Goal: Information Seeking & Learning: Learn about a topic

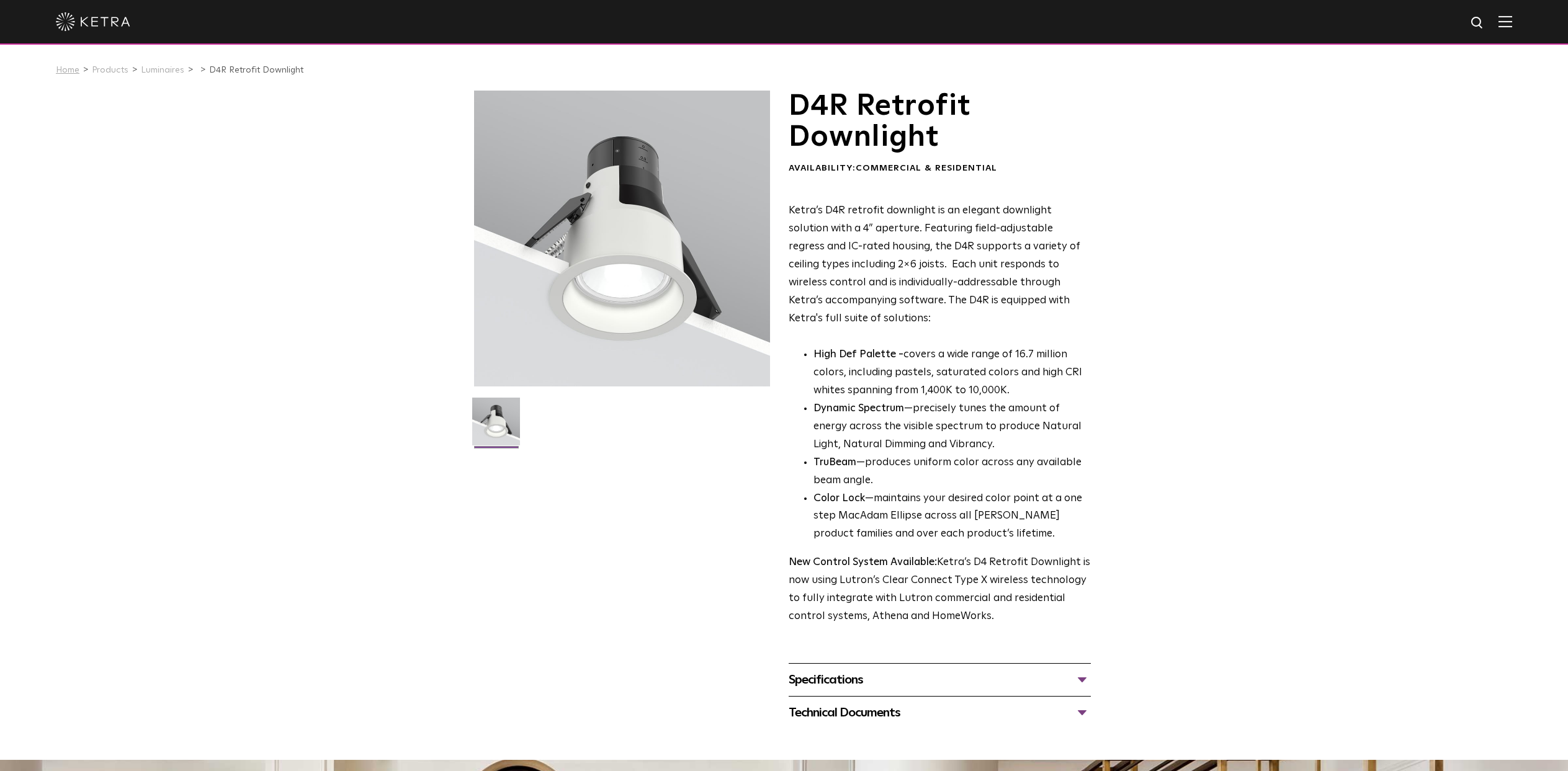
click at [64, 70] on link "Home" at bounding box center [67, 70] width 23 height 9
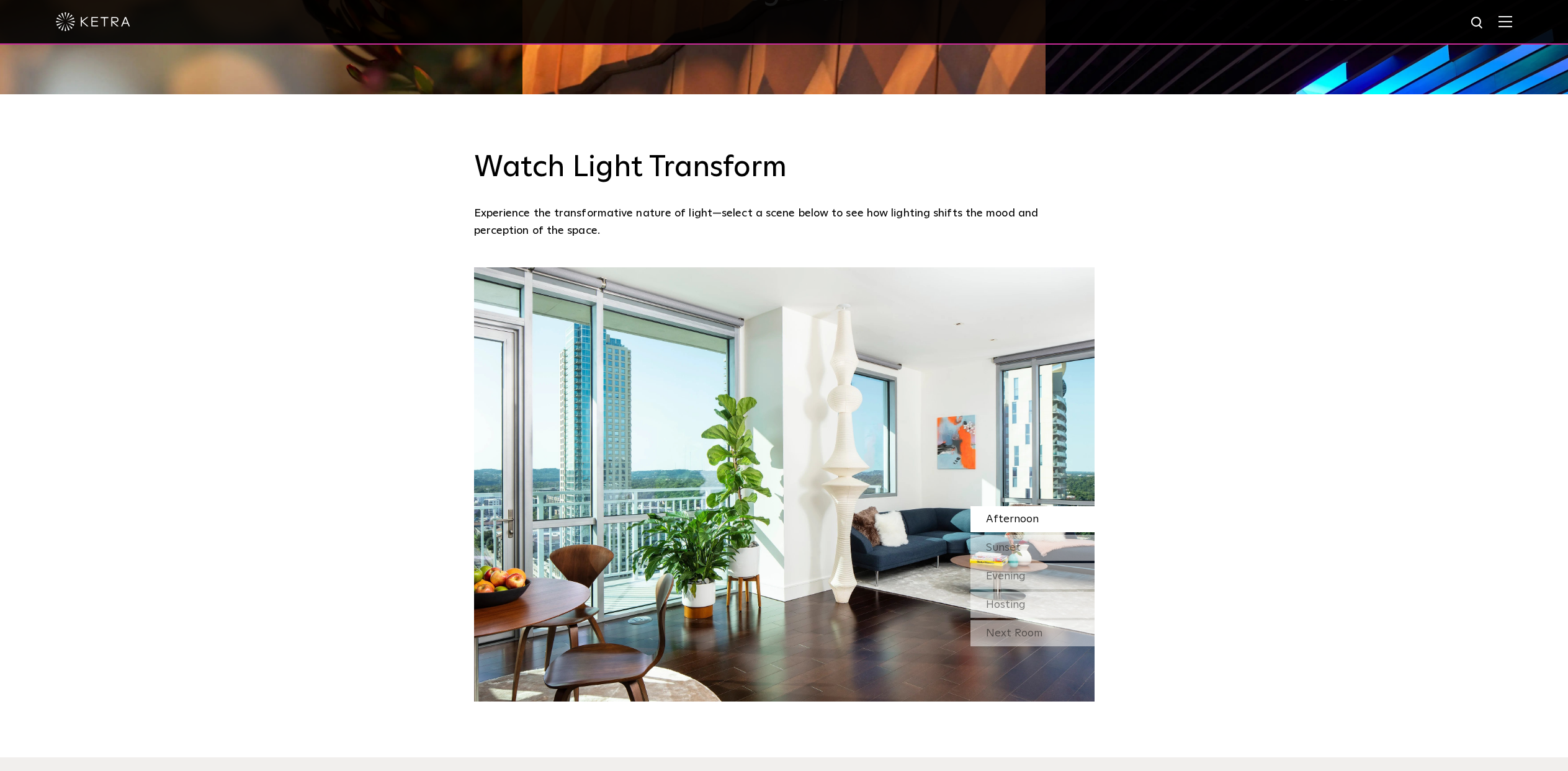
scroll to position [1141, 0]
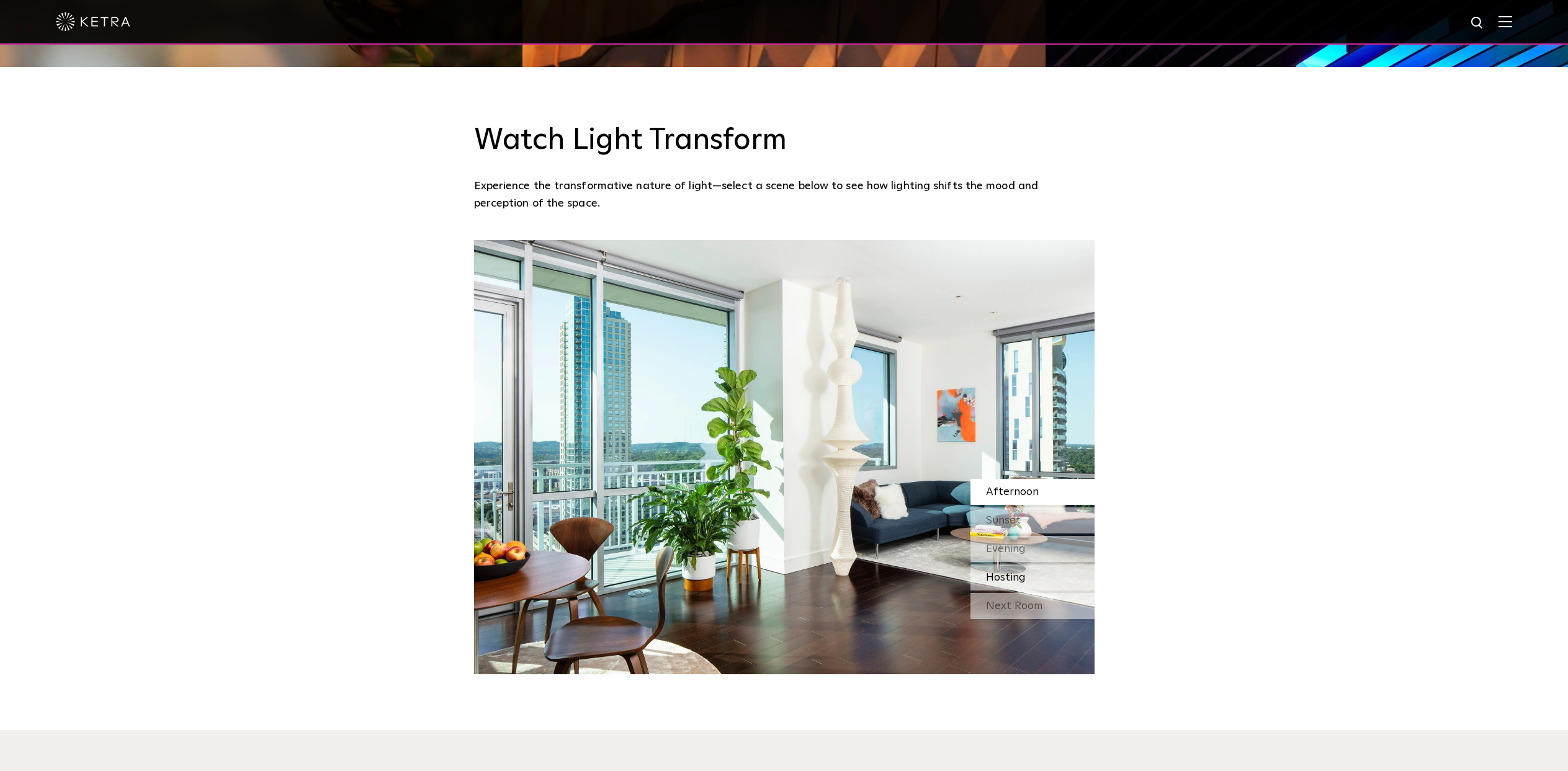
click at [1023, 587] on div "Hosting" at bounding box center [1033, 577] width 124 height 26
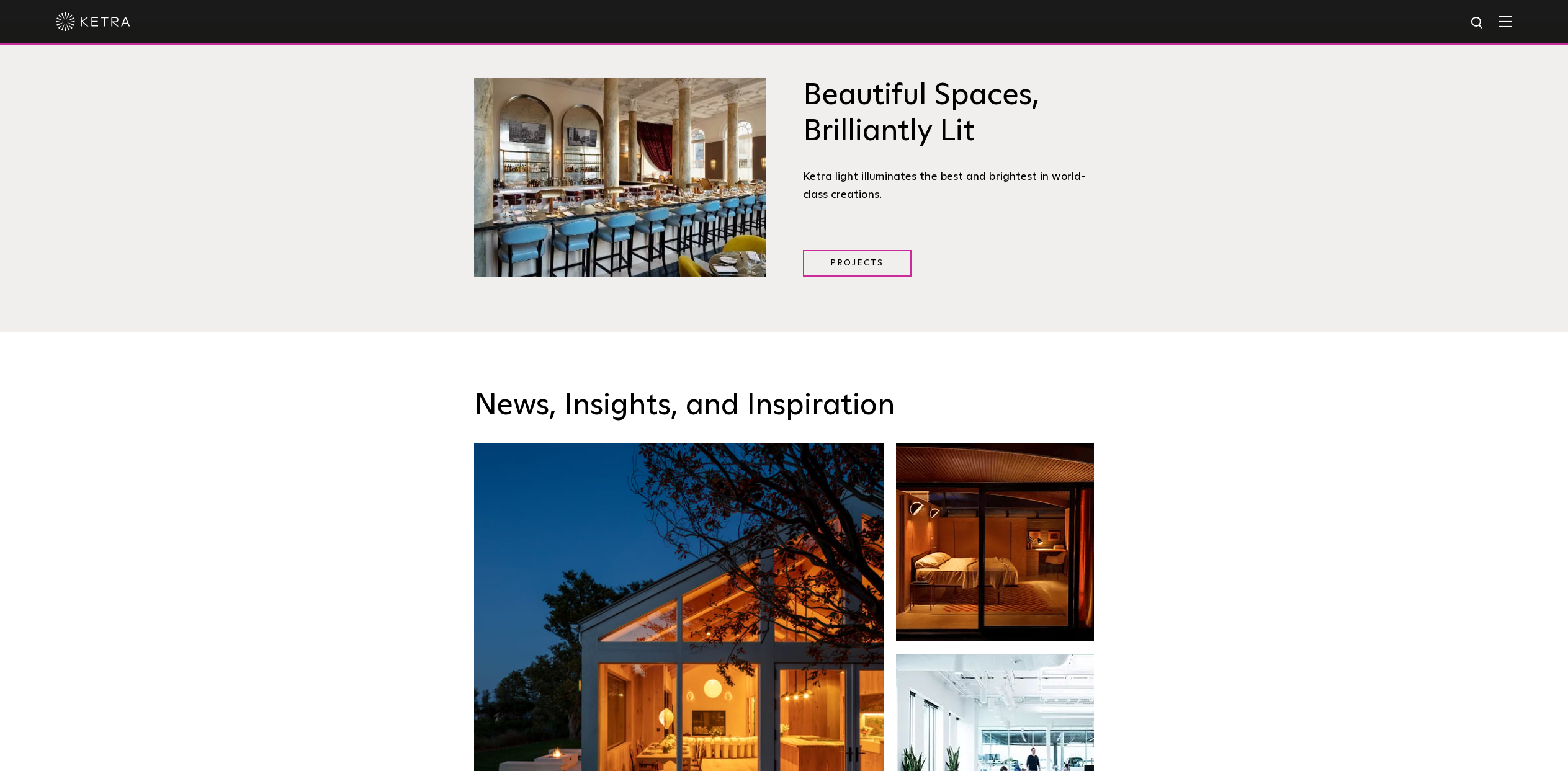
scroll to position [1849, 0]
click at [878, 258] on link "Projects" at bounding box center [857, 263] width 109 height 27
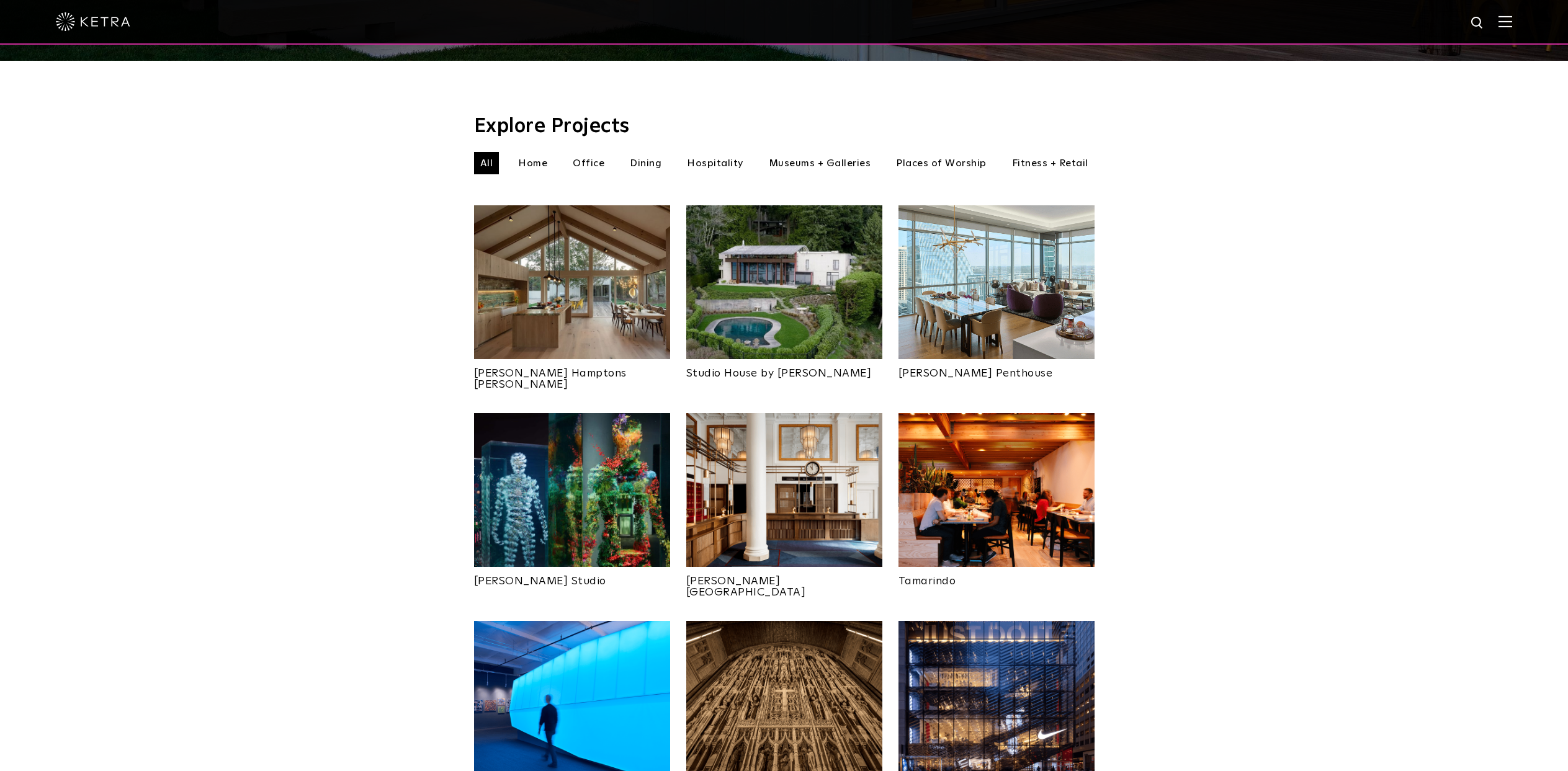
scroll to position [376, 0]
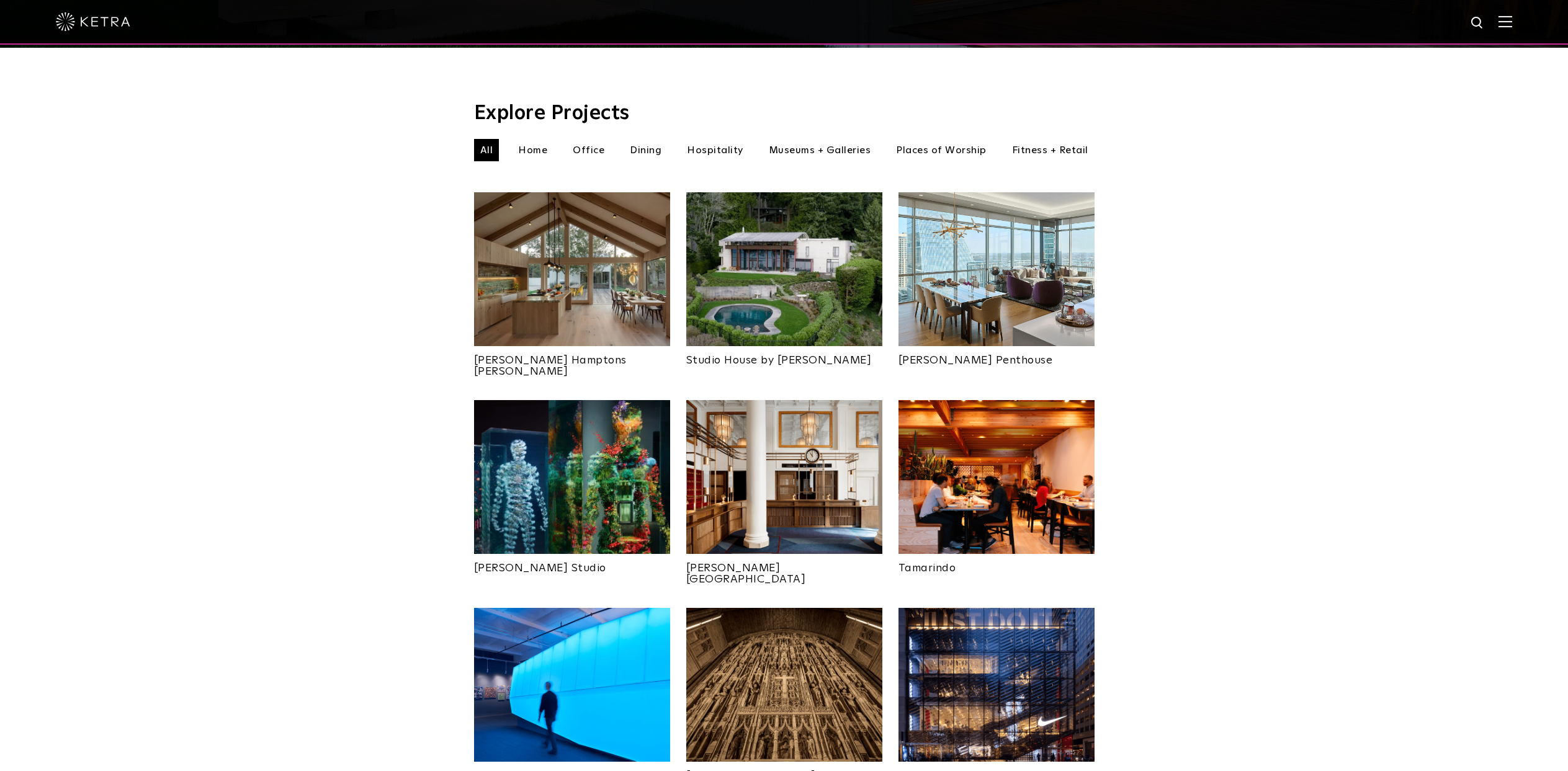
click at [616, 257] on img at bounding box center [572, 268] width 196 height 153
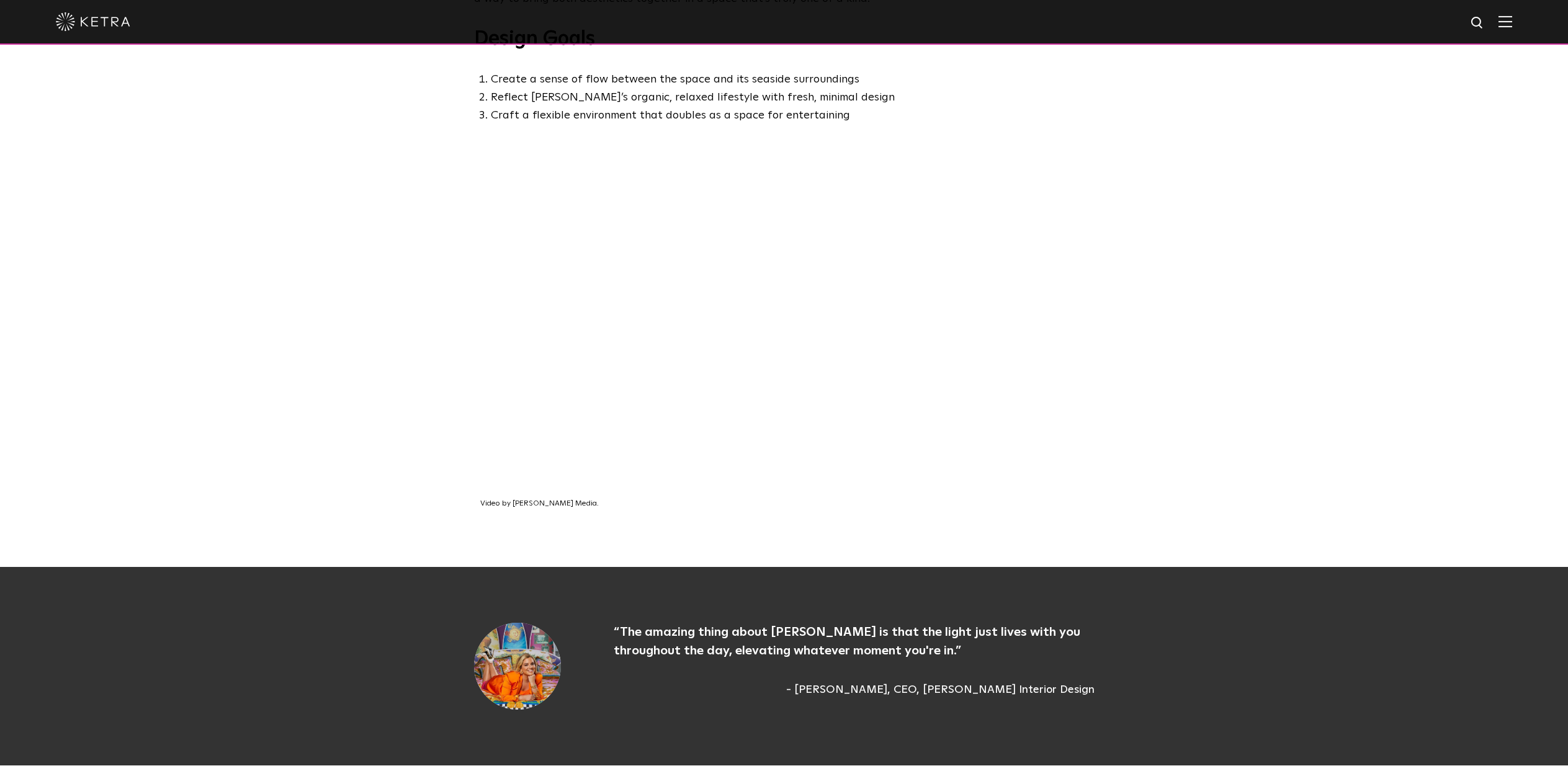
scroll to position [807, 0]
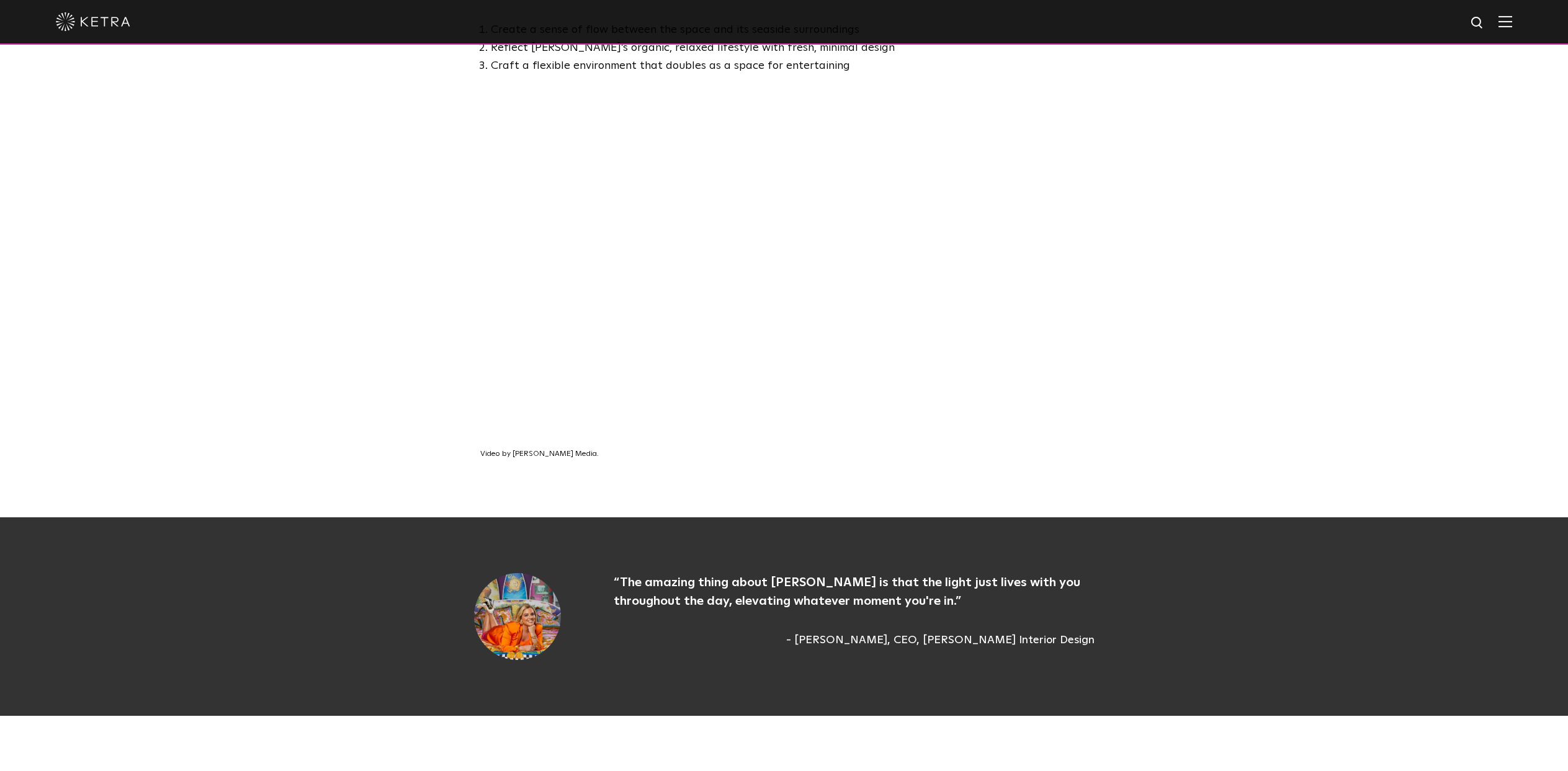
click at [410, 241] on div "Video by Edwards Media." at bounding box center [784, 314] width 1568 height 406
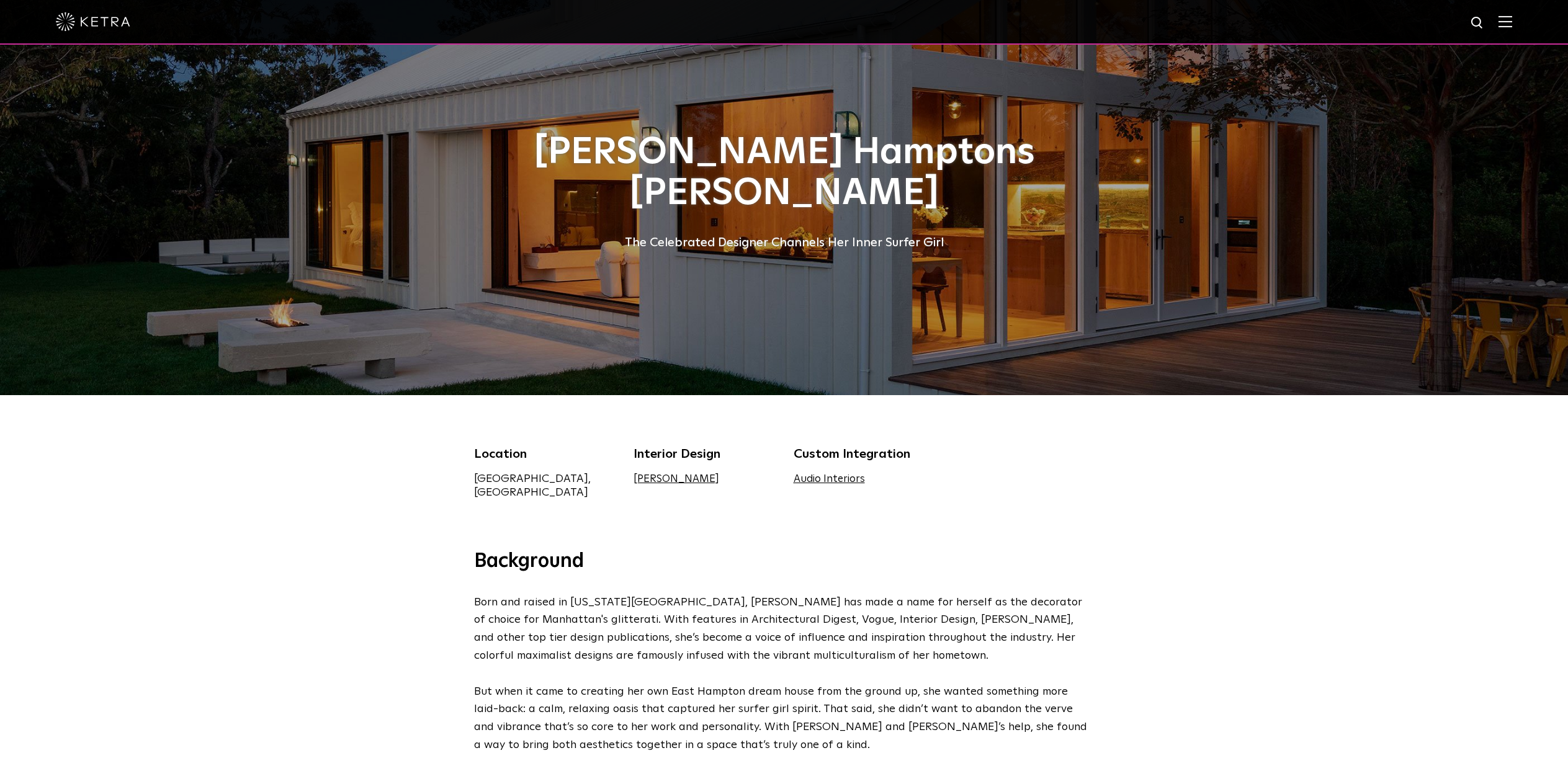
scroll to position [0, 0]
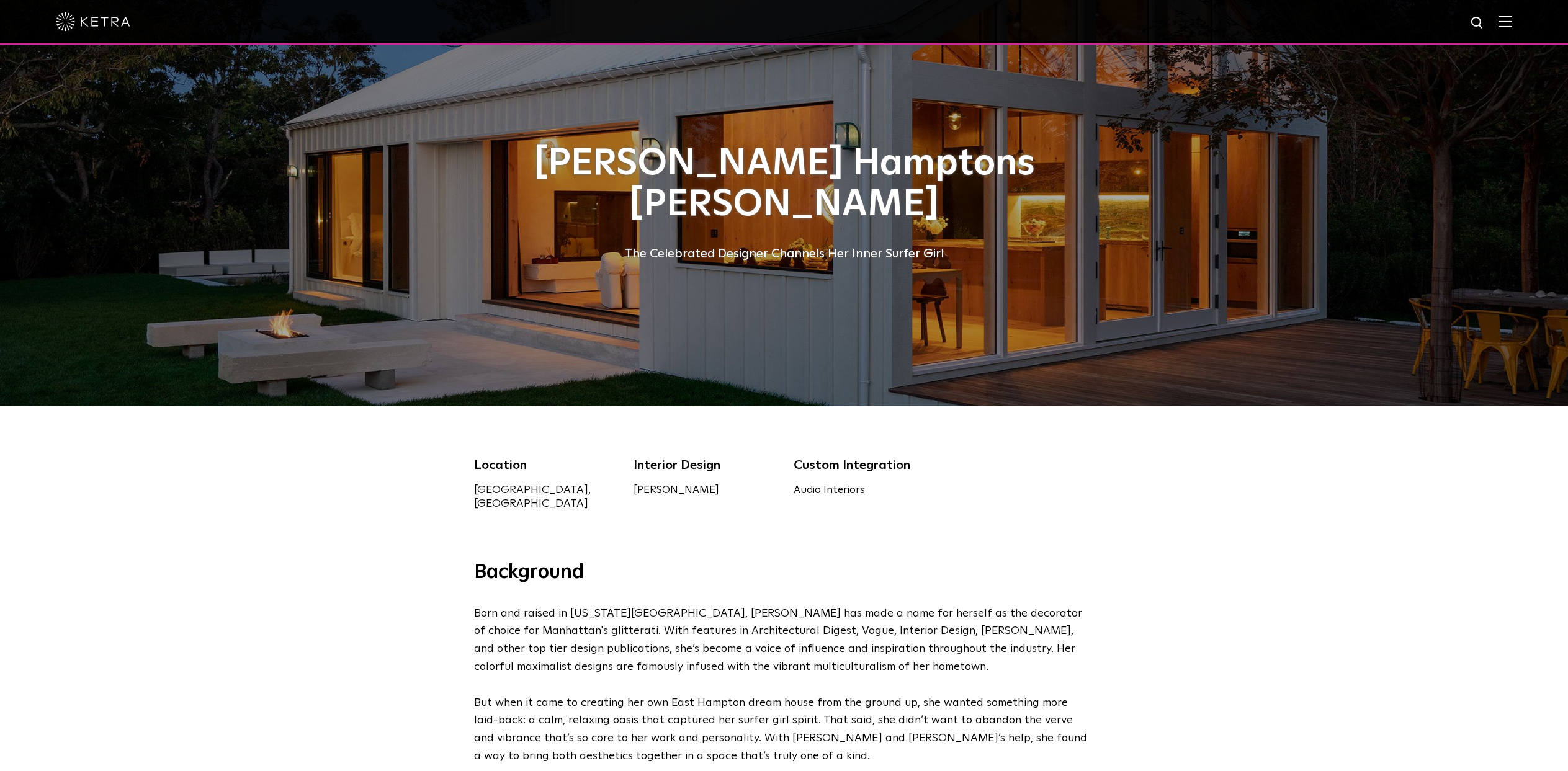
click at [1509, 21] on img at bounding box center [1505, 21] width 13 height 12
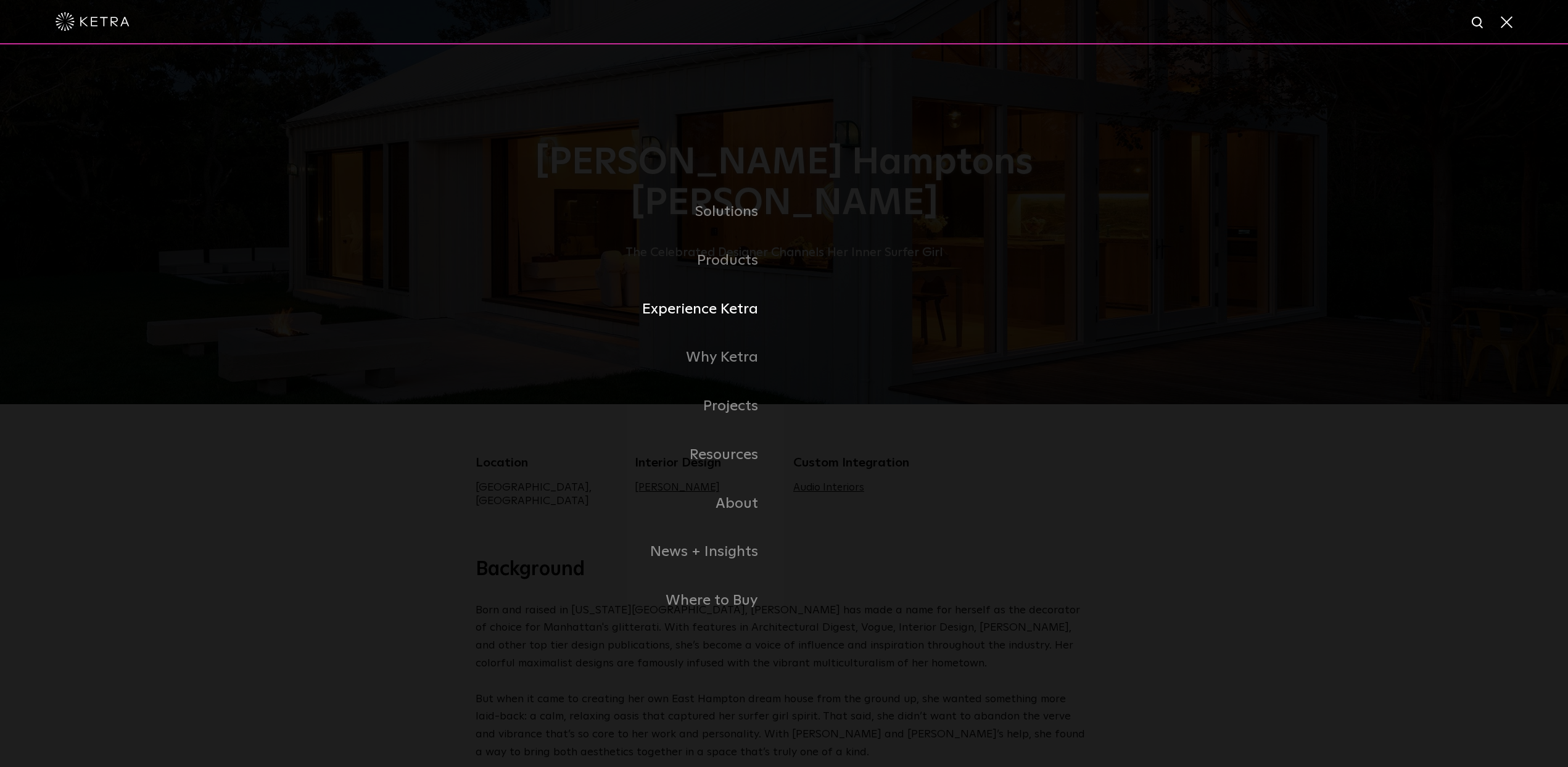
click at [707, 316] on link "Experience Ketra" at bounding box center [630, 309] width 308 height 49
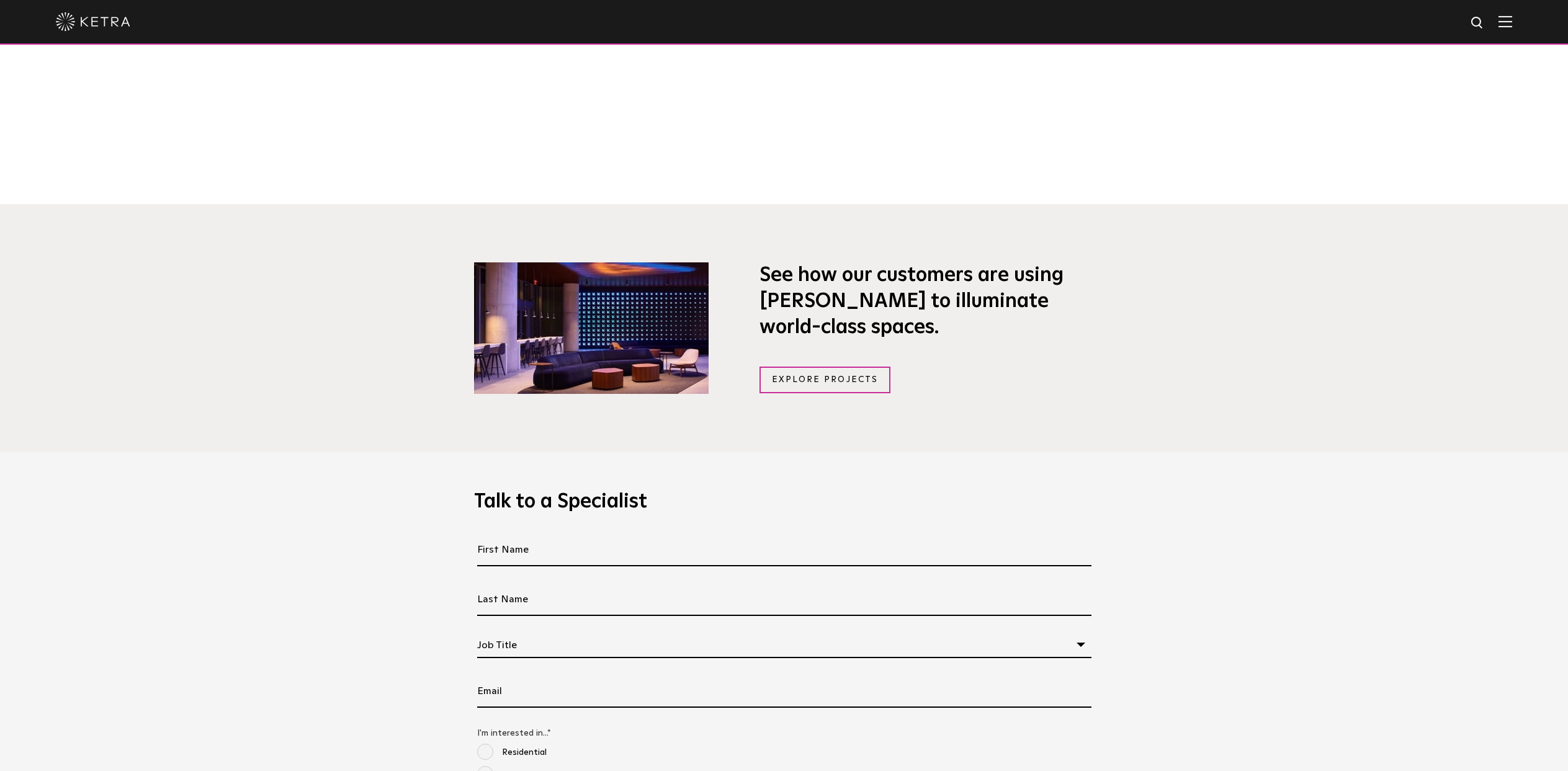
scroll to position [1023, 0]
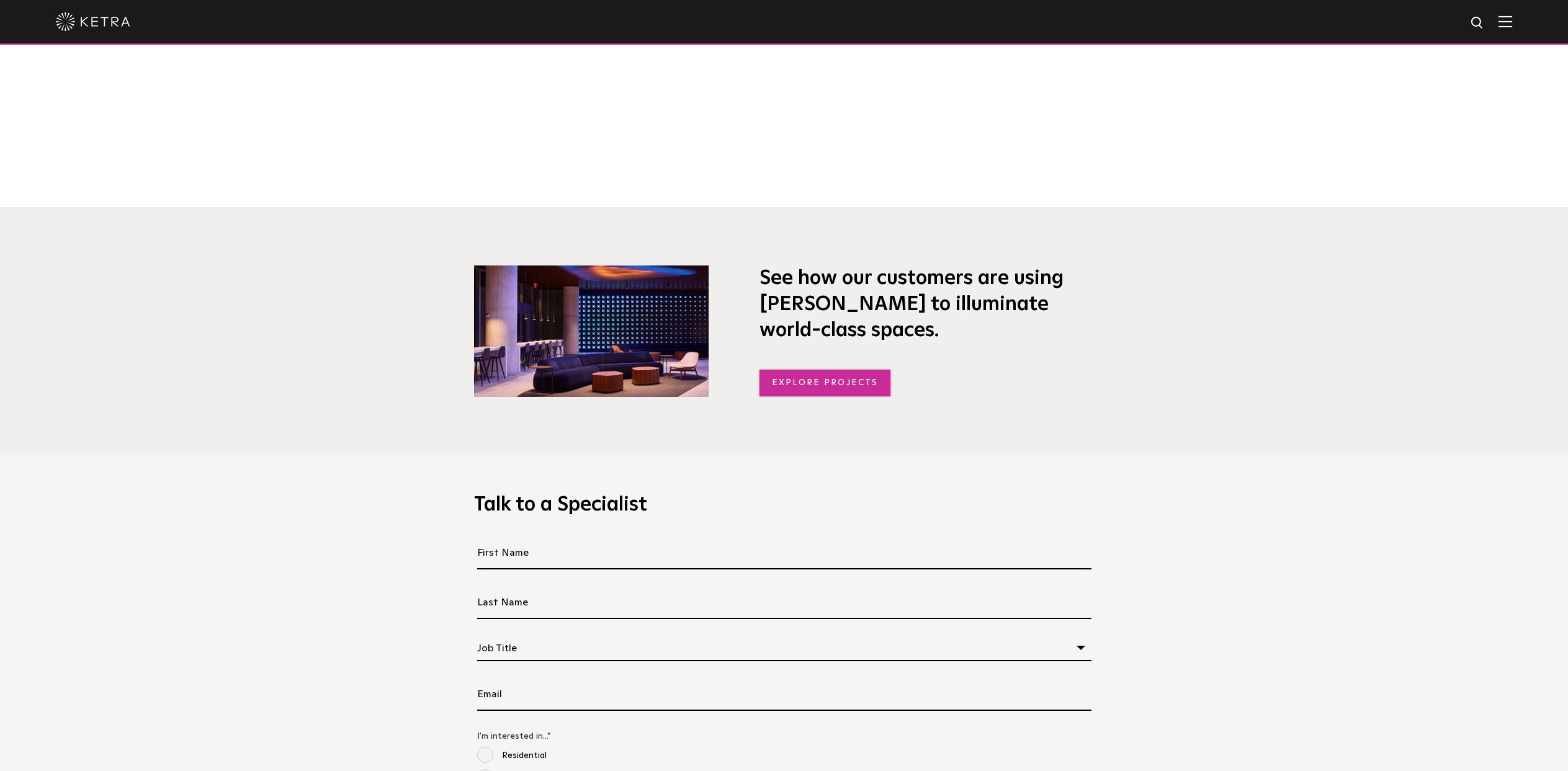
click at [828, 378] on link "Explore Projects" at bounding box center [825, 383] width 131 height 27
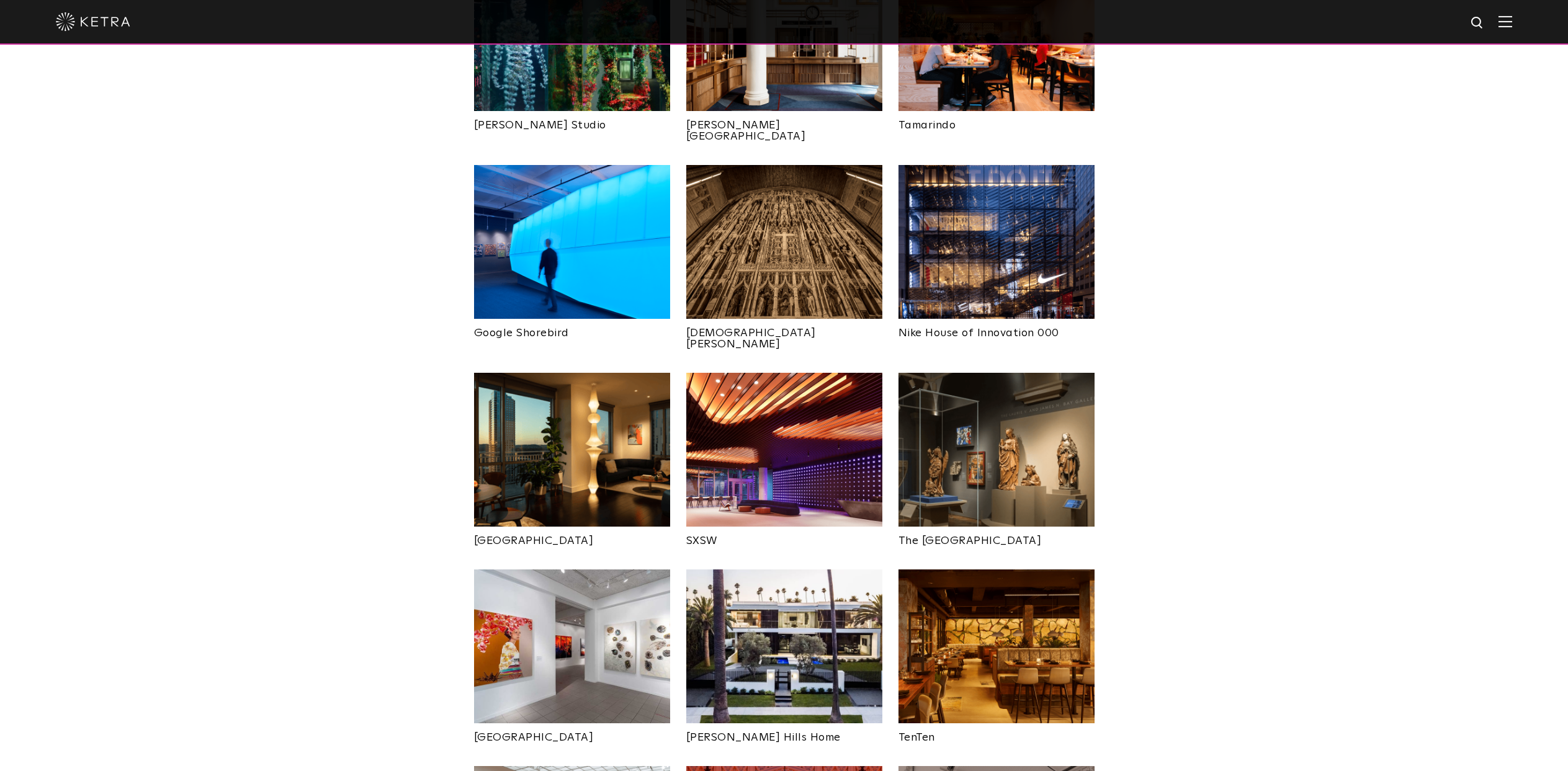
scroll to position [817, 0]
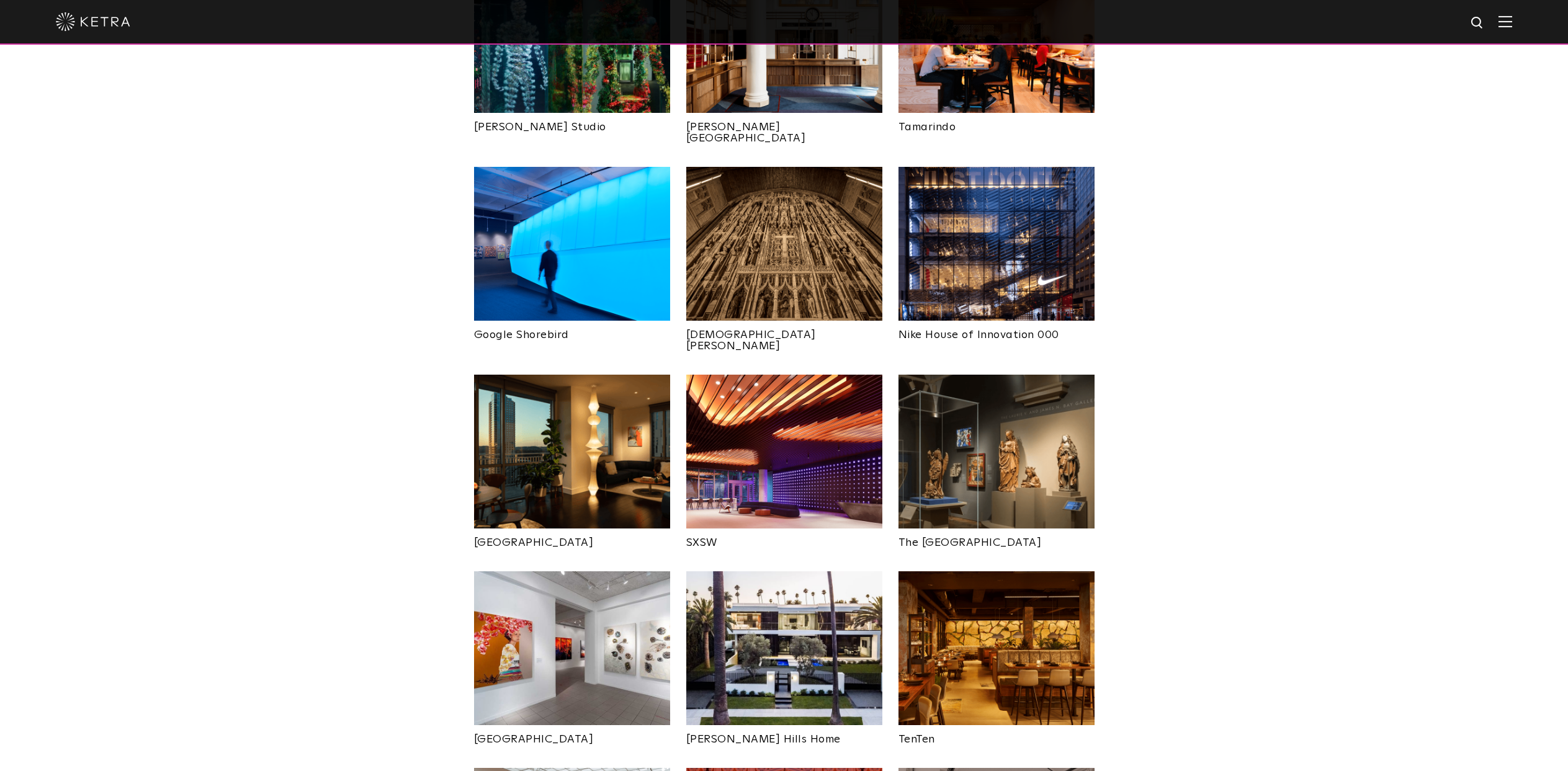
click at [581, 428] on img at bounding box center [572, 451] width 196 height 153
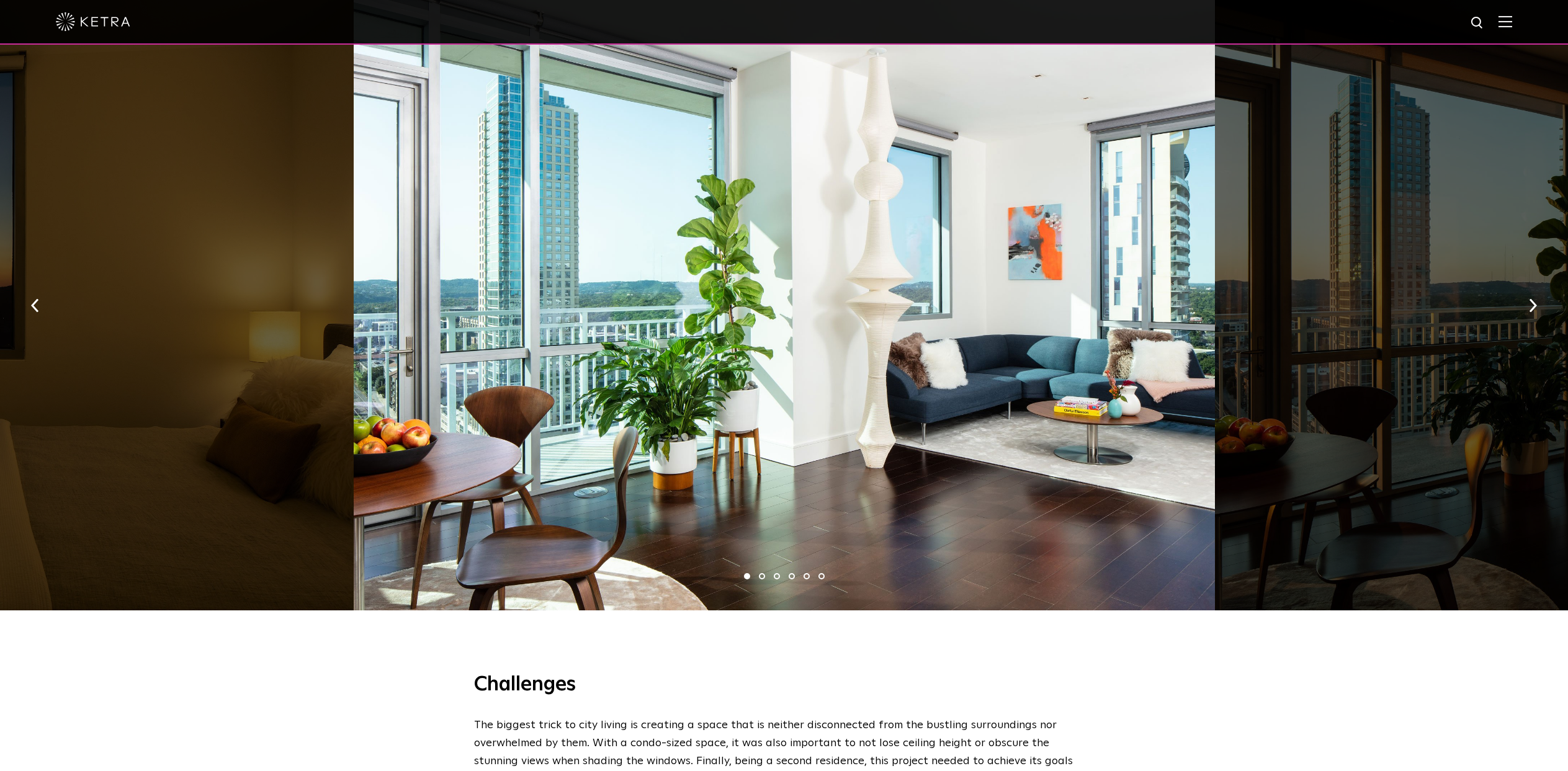
scroll to position [944, 0]
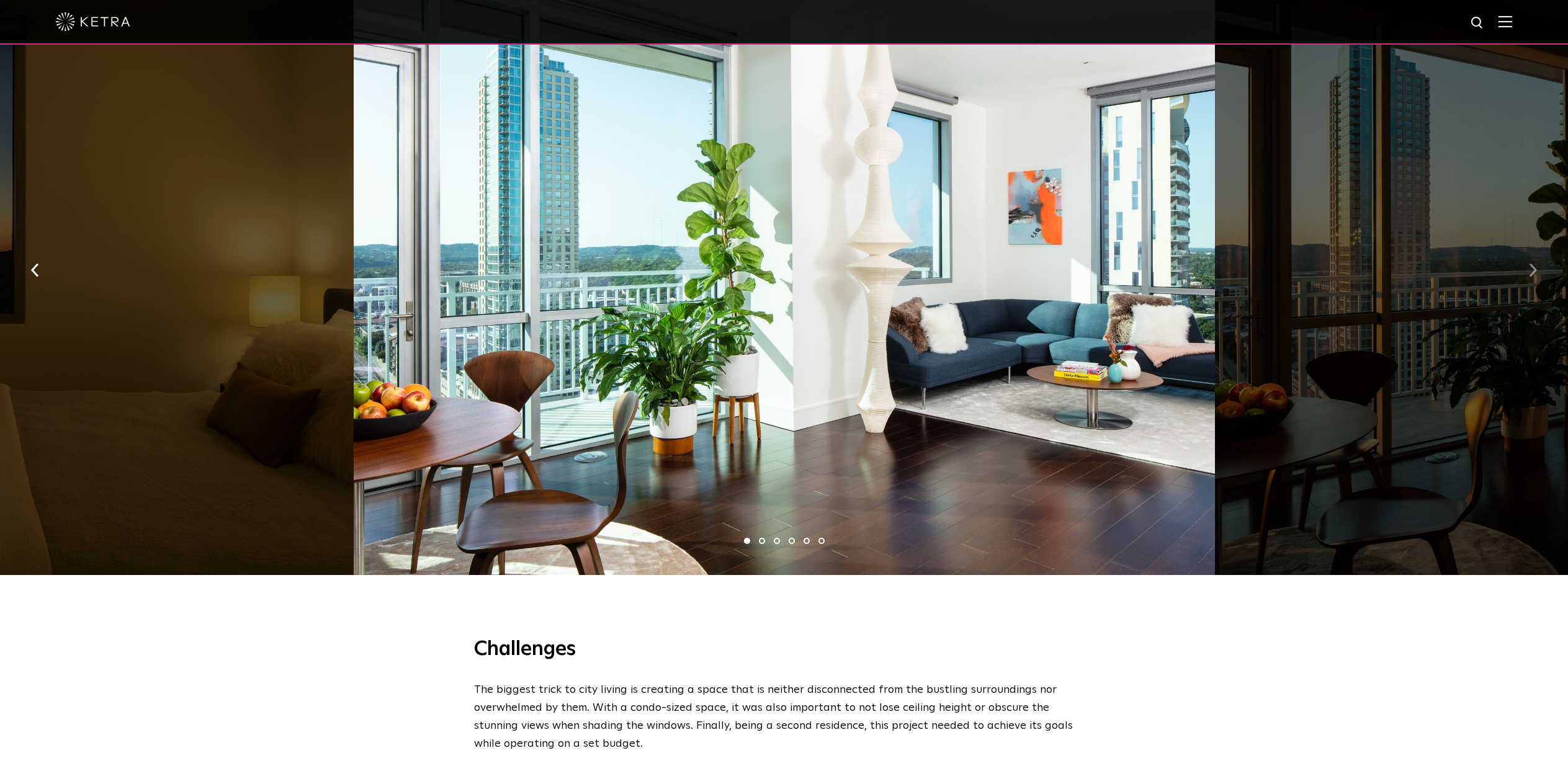
click at [1540, 248] on button "button" at bounding box center [1533, 269] width 27 height 43
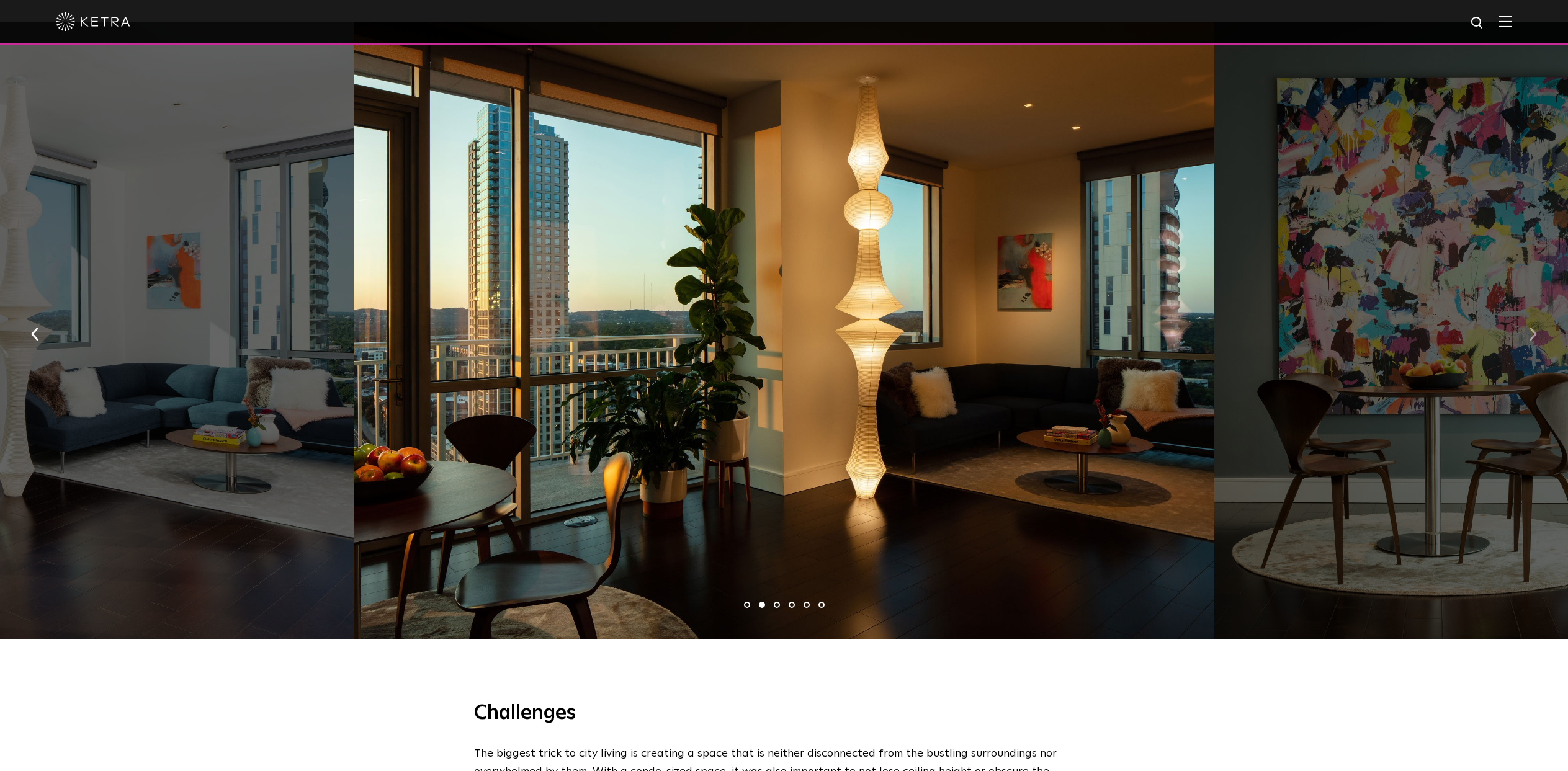
scroll to position [856, 0]
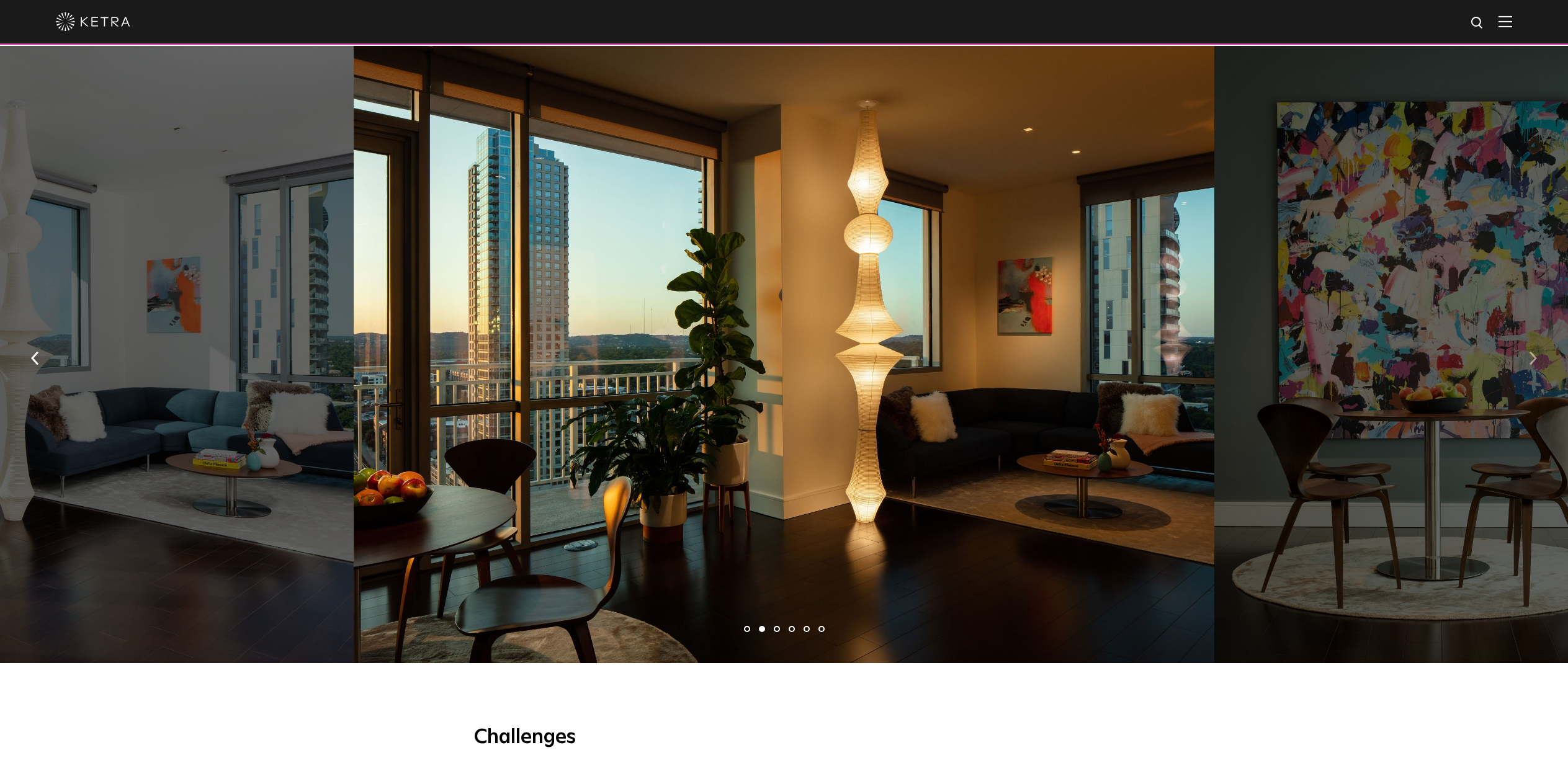
click at [1528, 336] on button "button" at bounding box center [1533, 357] width 27 height 43
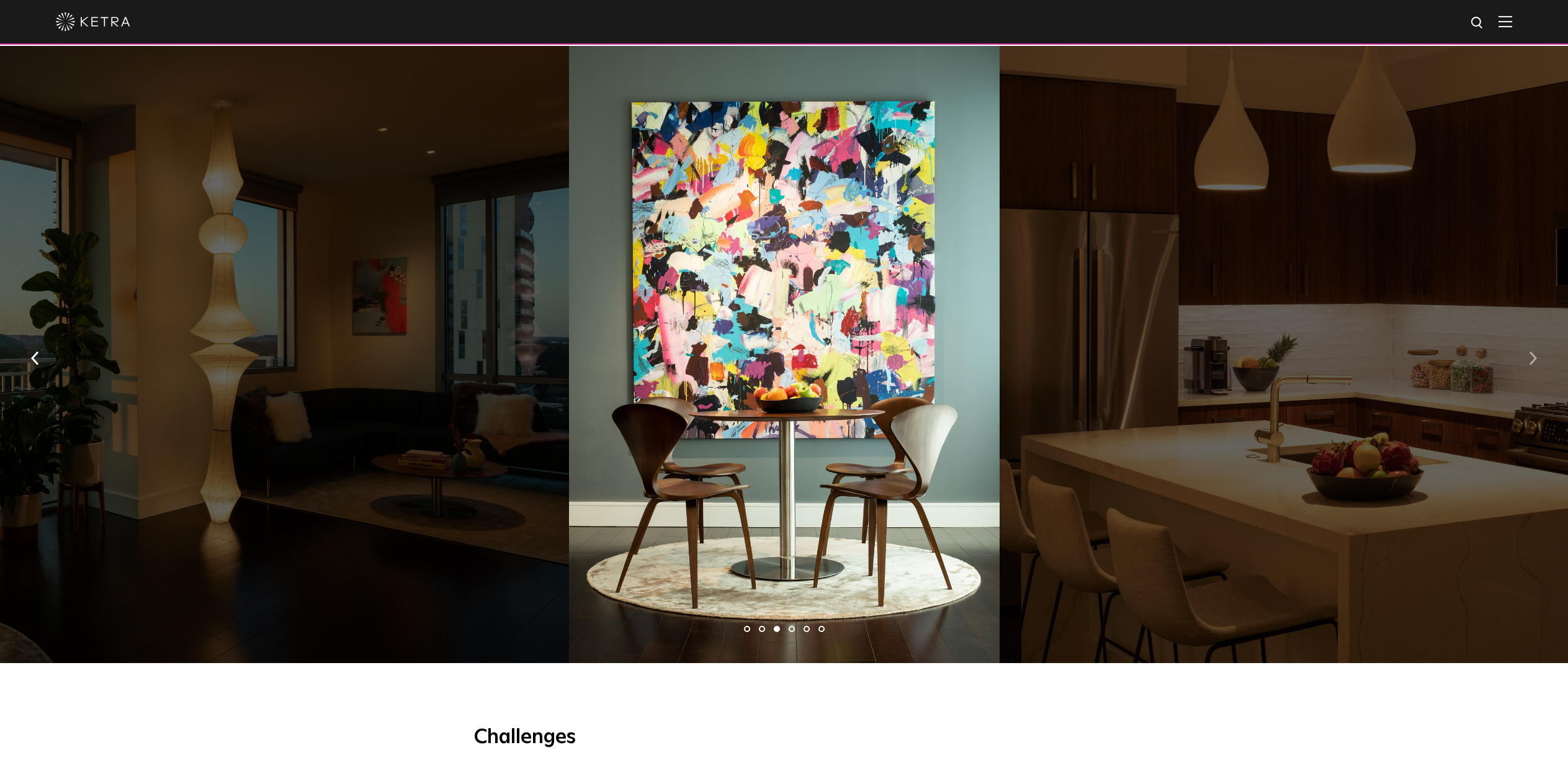
click at [1528, 336] on button "button" at bounding box center [1533, 357] width 27 height 43
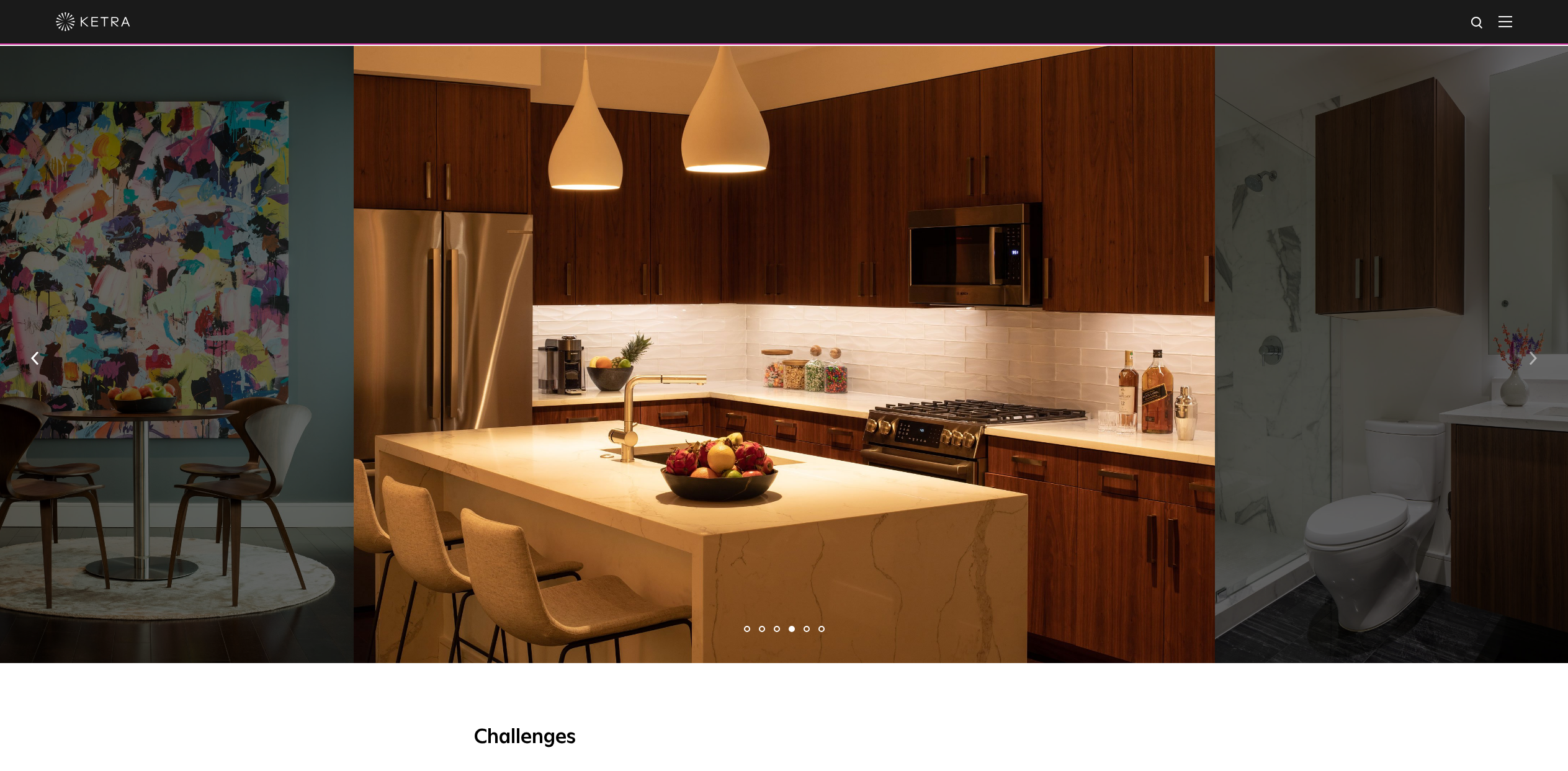
click at [1528, 352] on img "button" at bounding box center [1532, 358] width 8 height 13
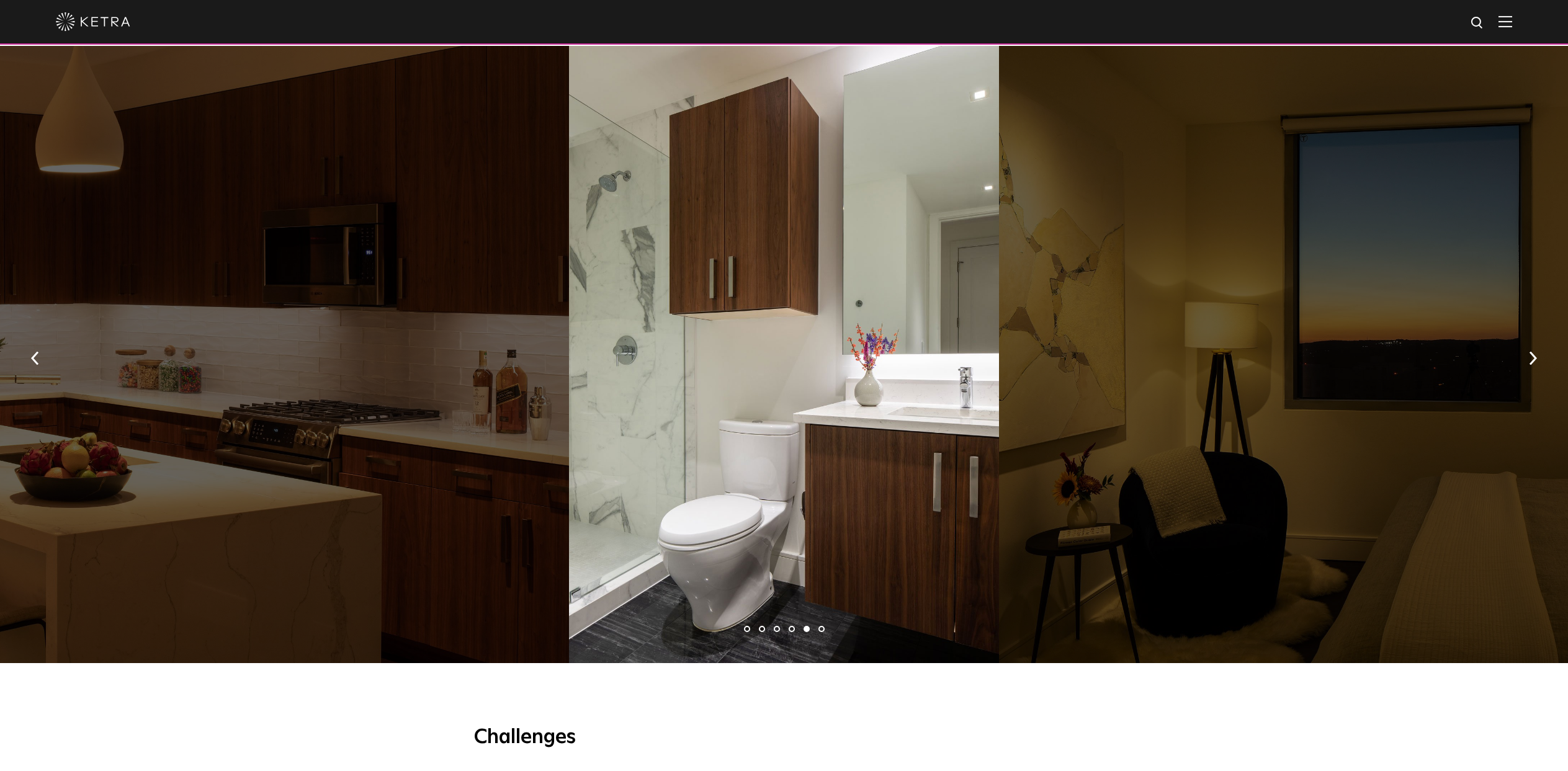
click at [824, 626] on li "6" at bounding box center [821, 628] width 6 height 6
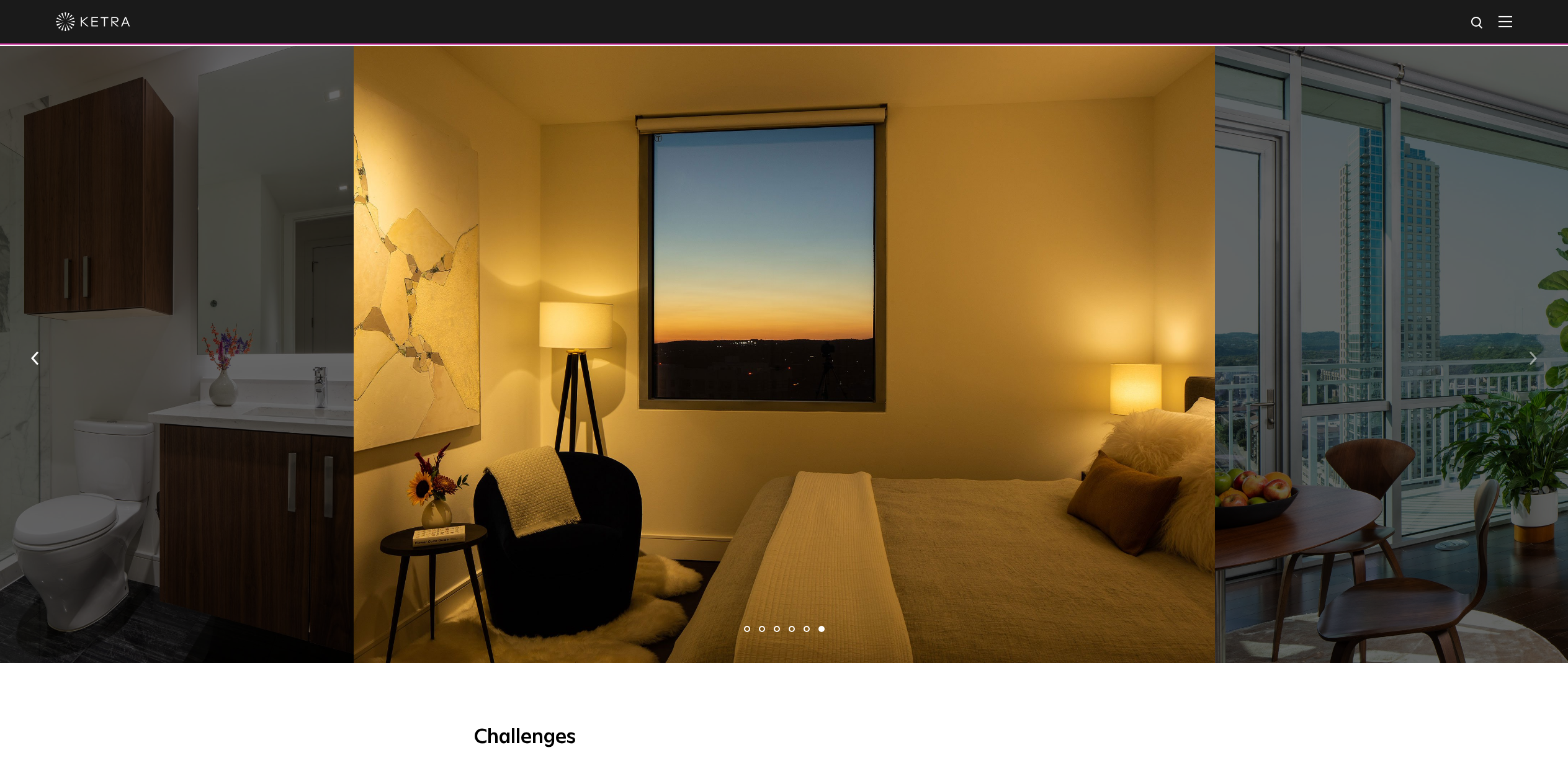
click at [1533, 352] on img "button" at bounding box center [1532, 358] width 8 height 13
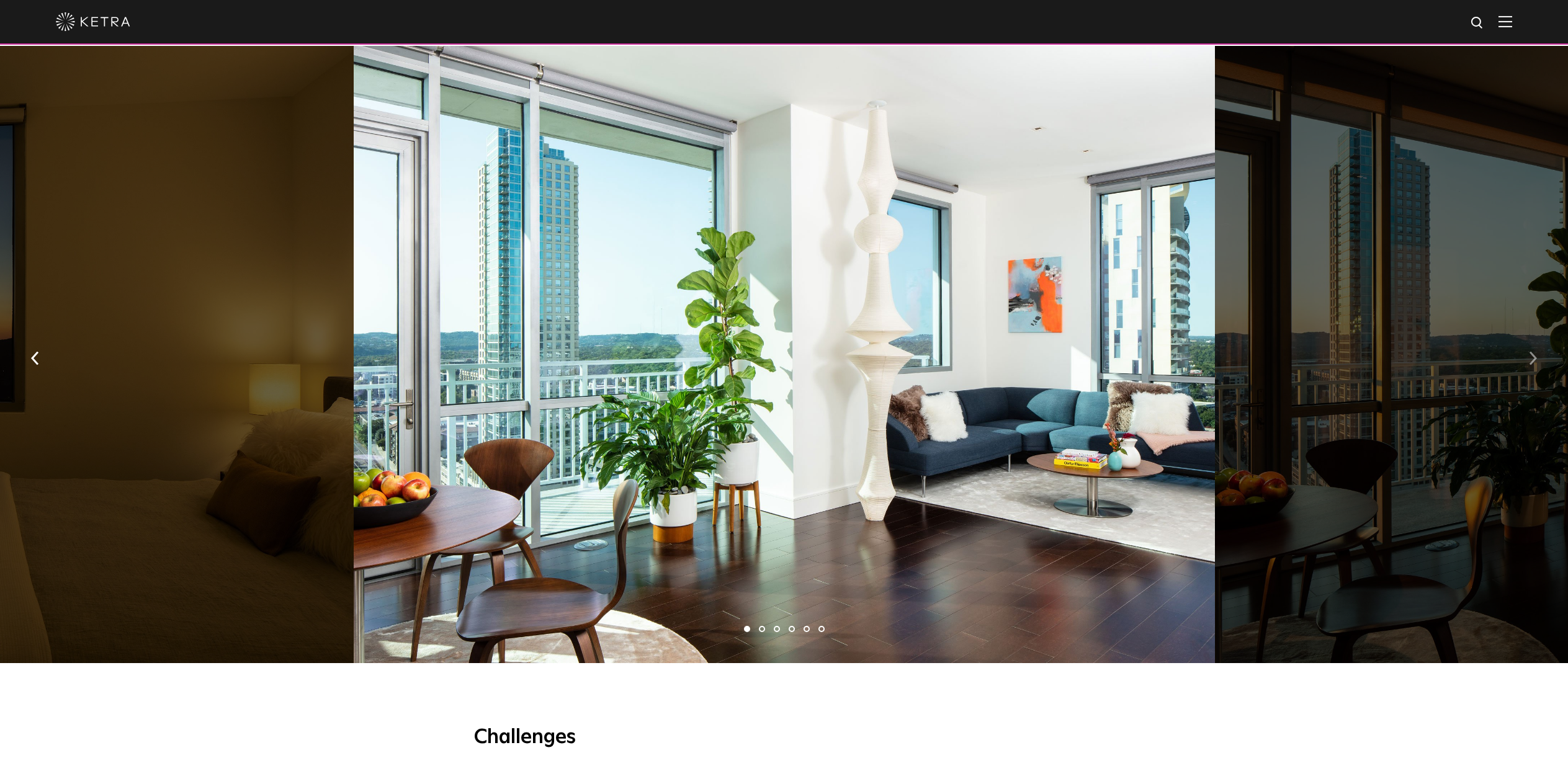
click at [1527, 336] on button "button" at bounding box center [1533, 357] width 27 height 43
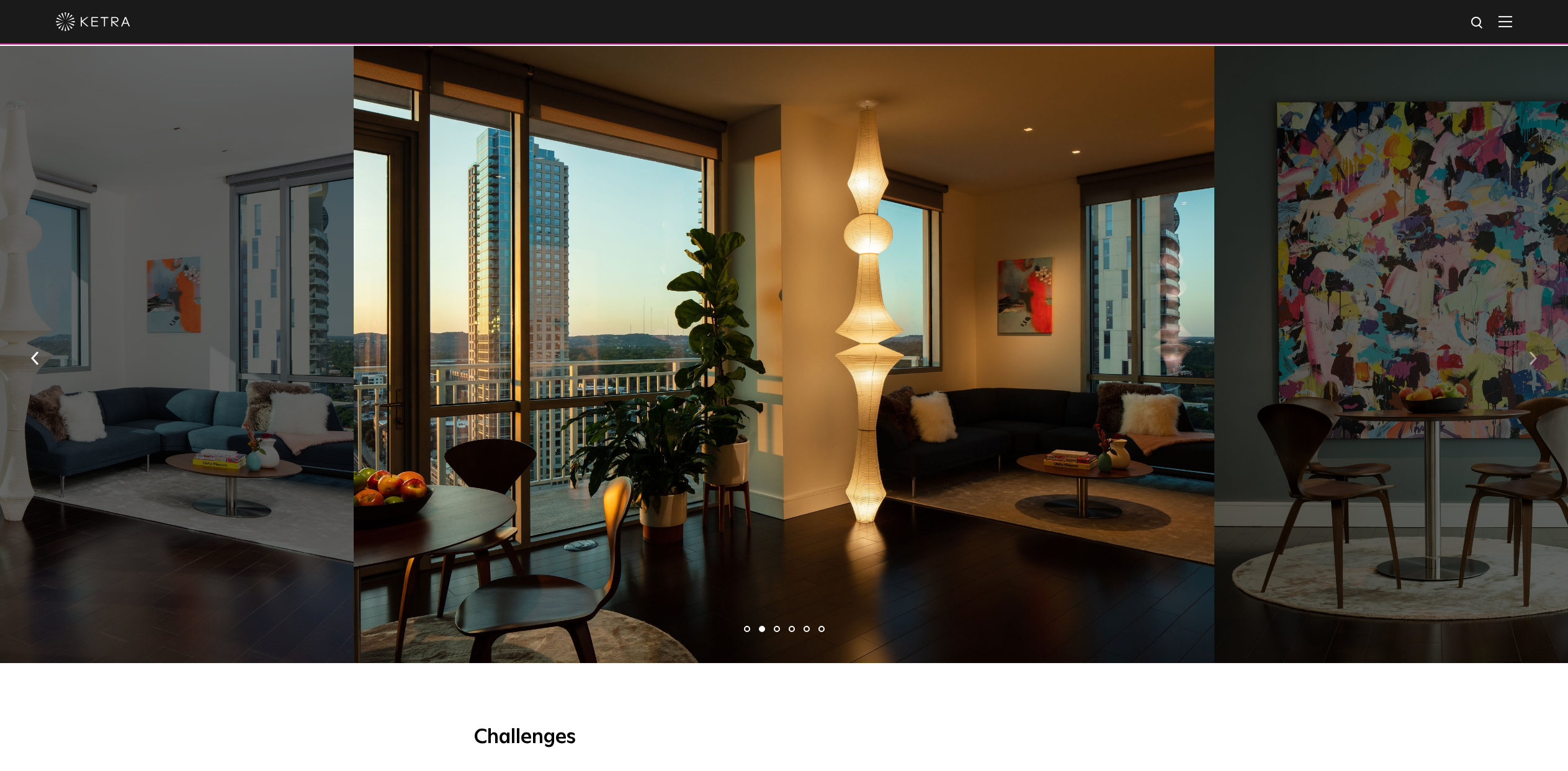
click at [1528, 336] on button "button" at bounding box center [1533, 357] width 27 height 43
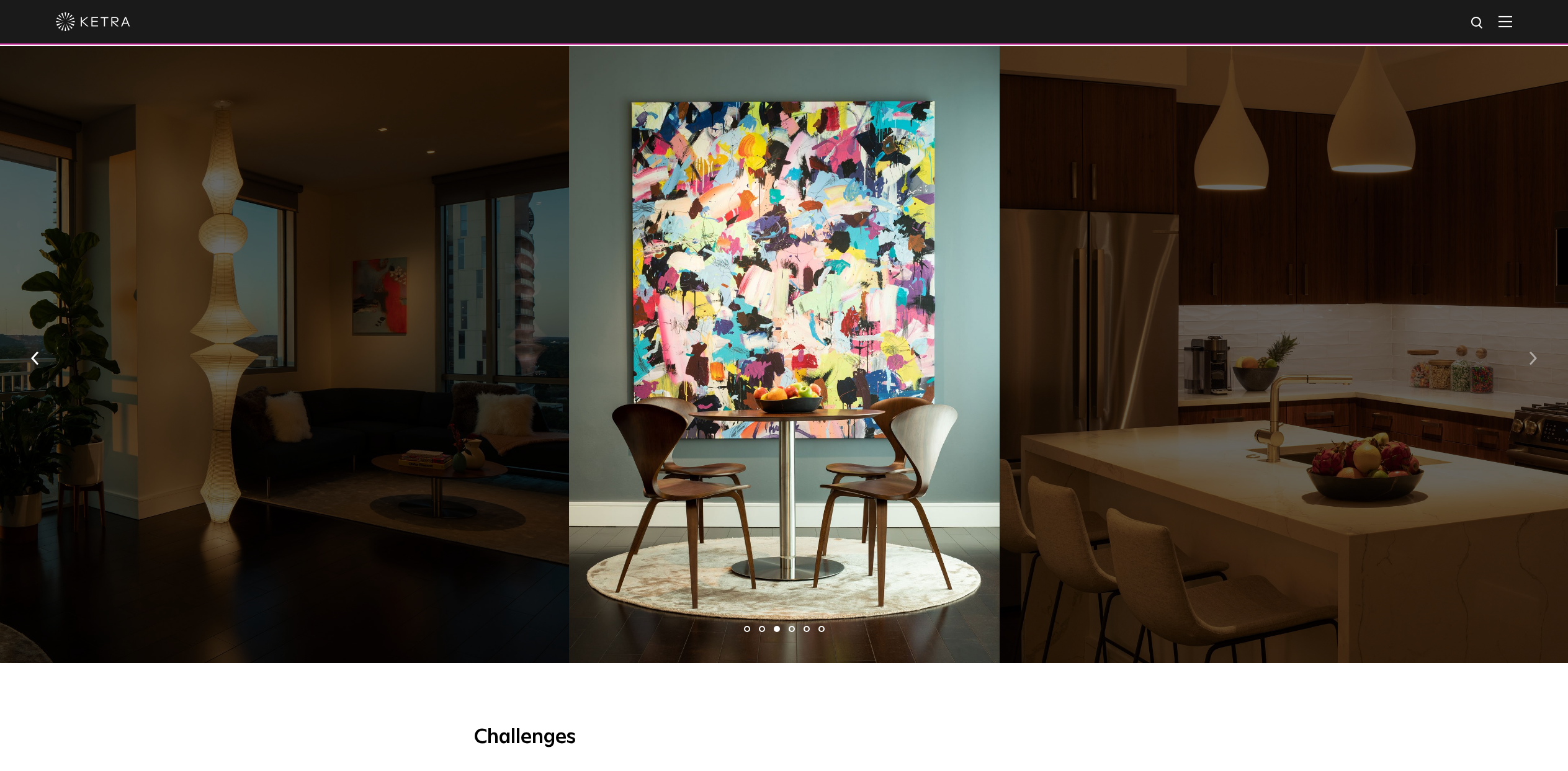
click at [1528, 352] on img "button" at bounding box center [1532, 358] width 8 height 13
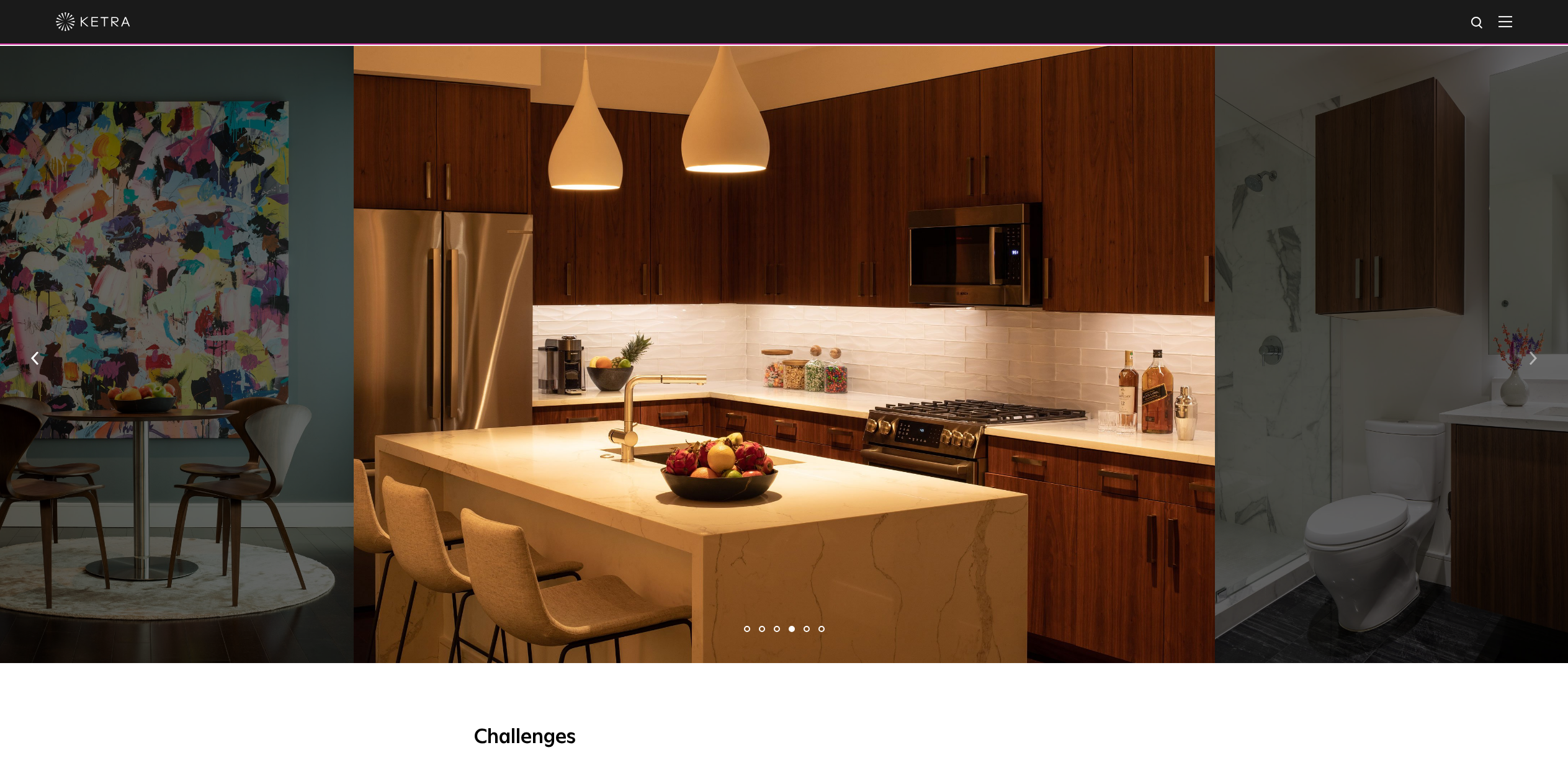
click at [1529, 352] on img "button" at bounding box center [1532, 358] width 8 height 13
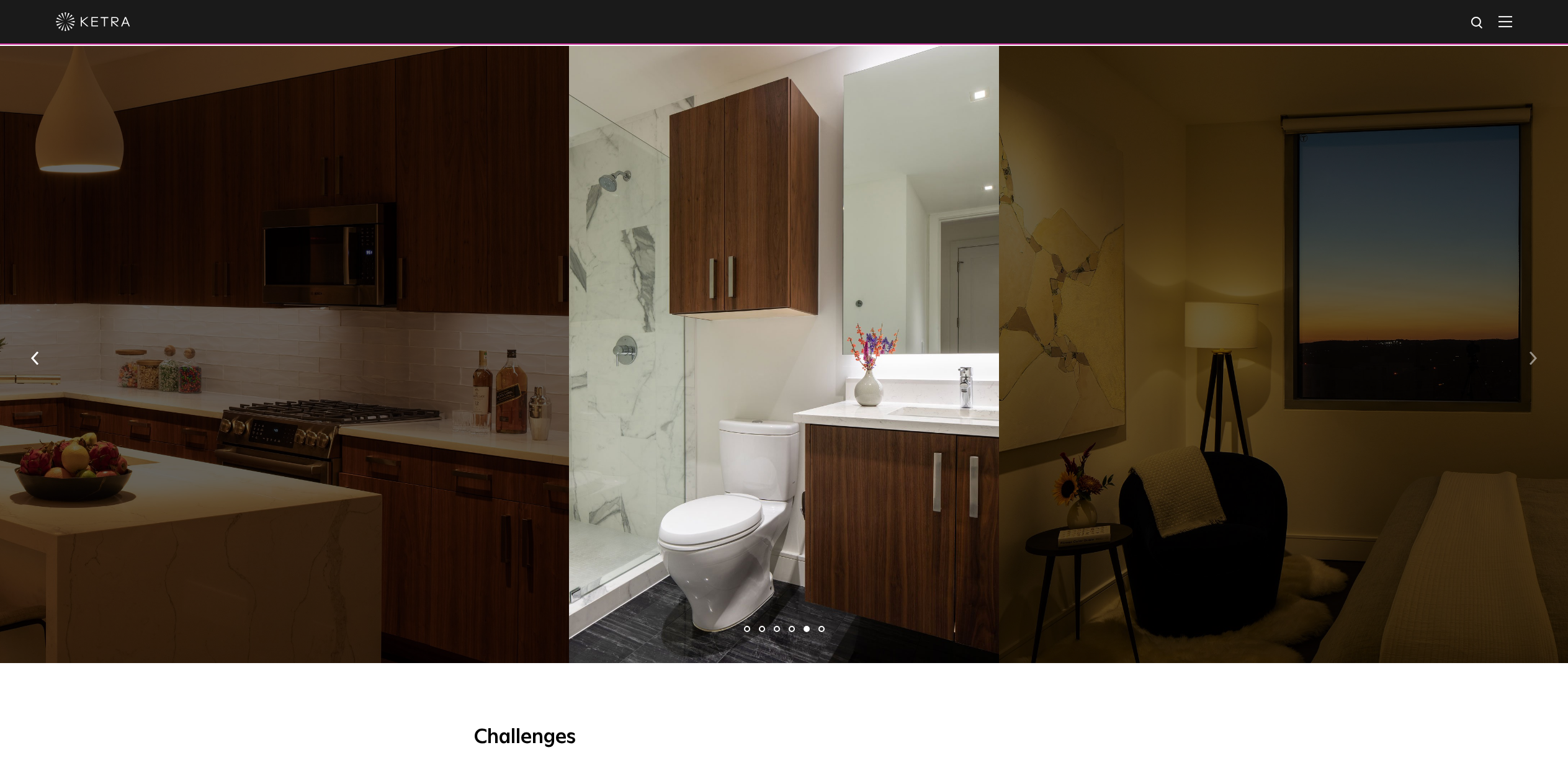
click at [1529, 352] on img "button" at bounding box center [1532, 358] width 8 height 13
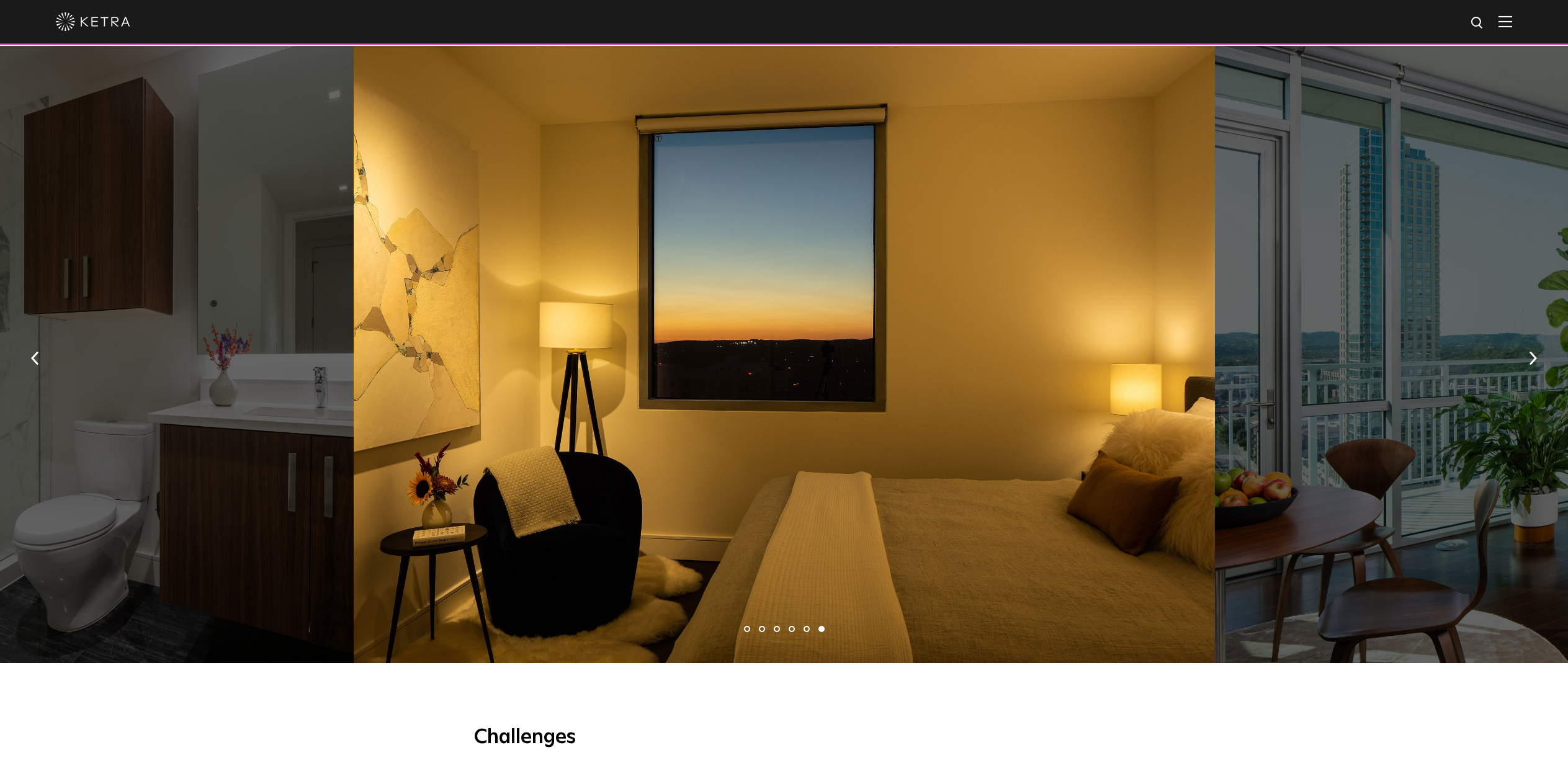
click at [110, 23] on img at bounding box center [92, 22] width 75 height 19
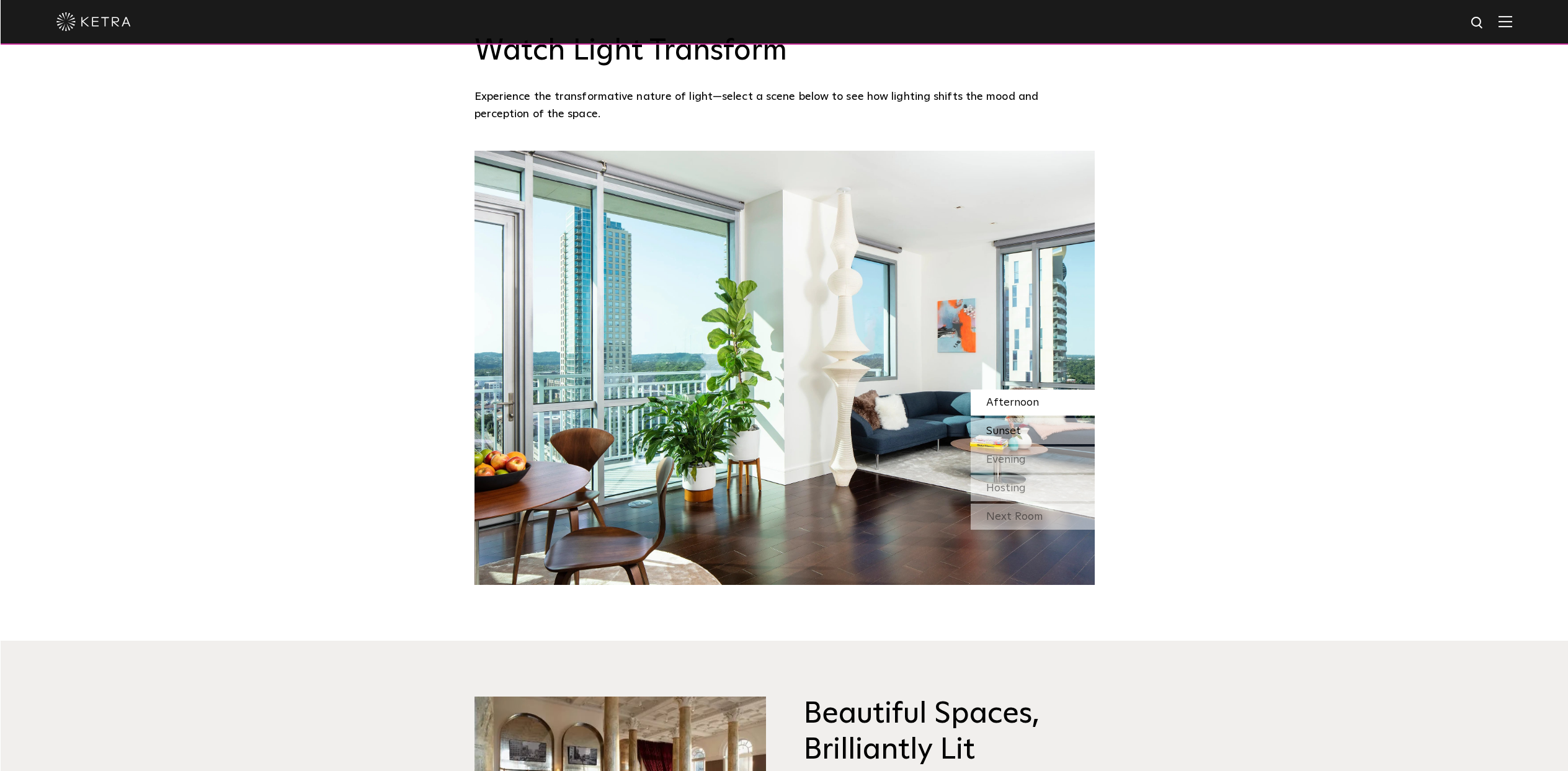
scroll to position [1319, 0]
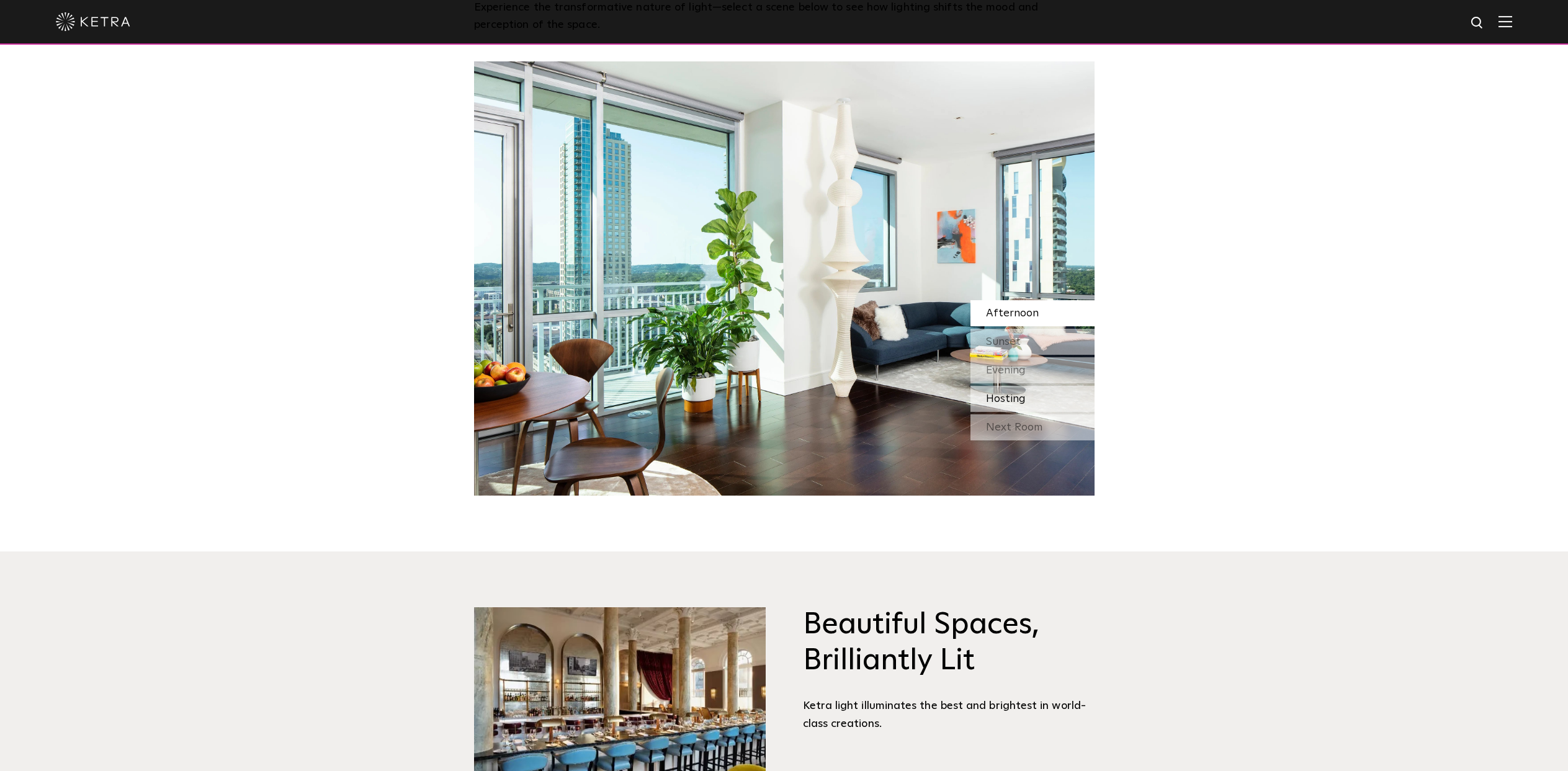
click at [1027, 402] on div "Hosting" at bounding box center [1033, 399] width 124 height 26
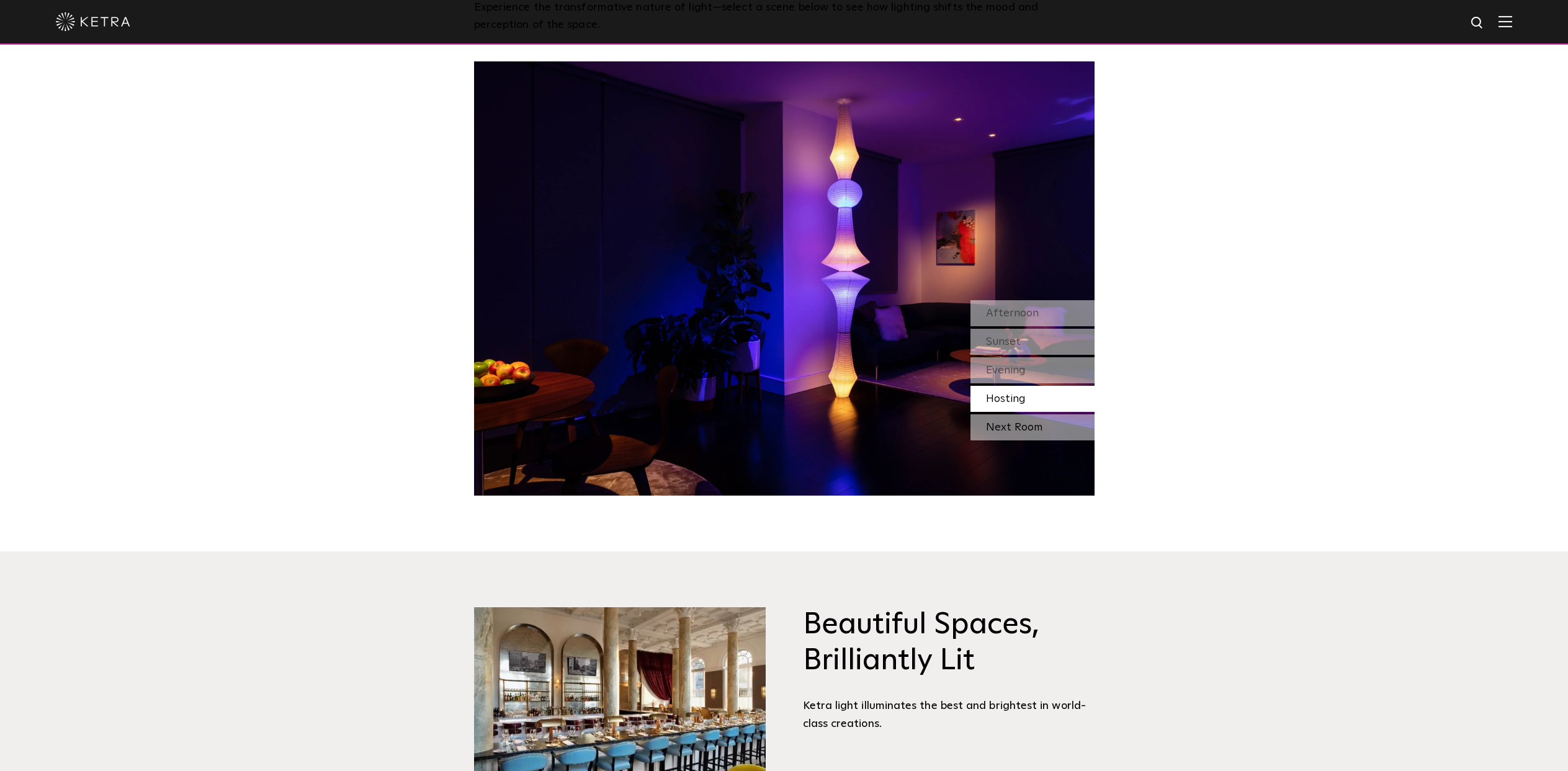
click at [1021, 427] on div "Next Room" at bounding box center [1033, 427] width 124 height 26
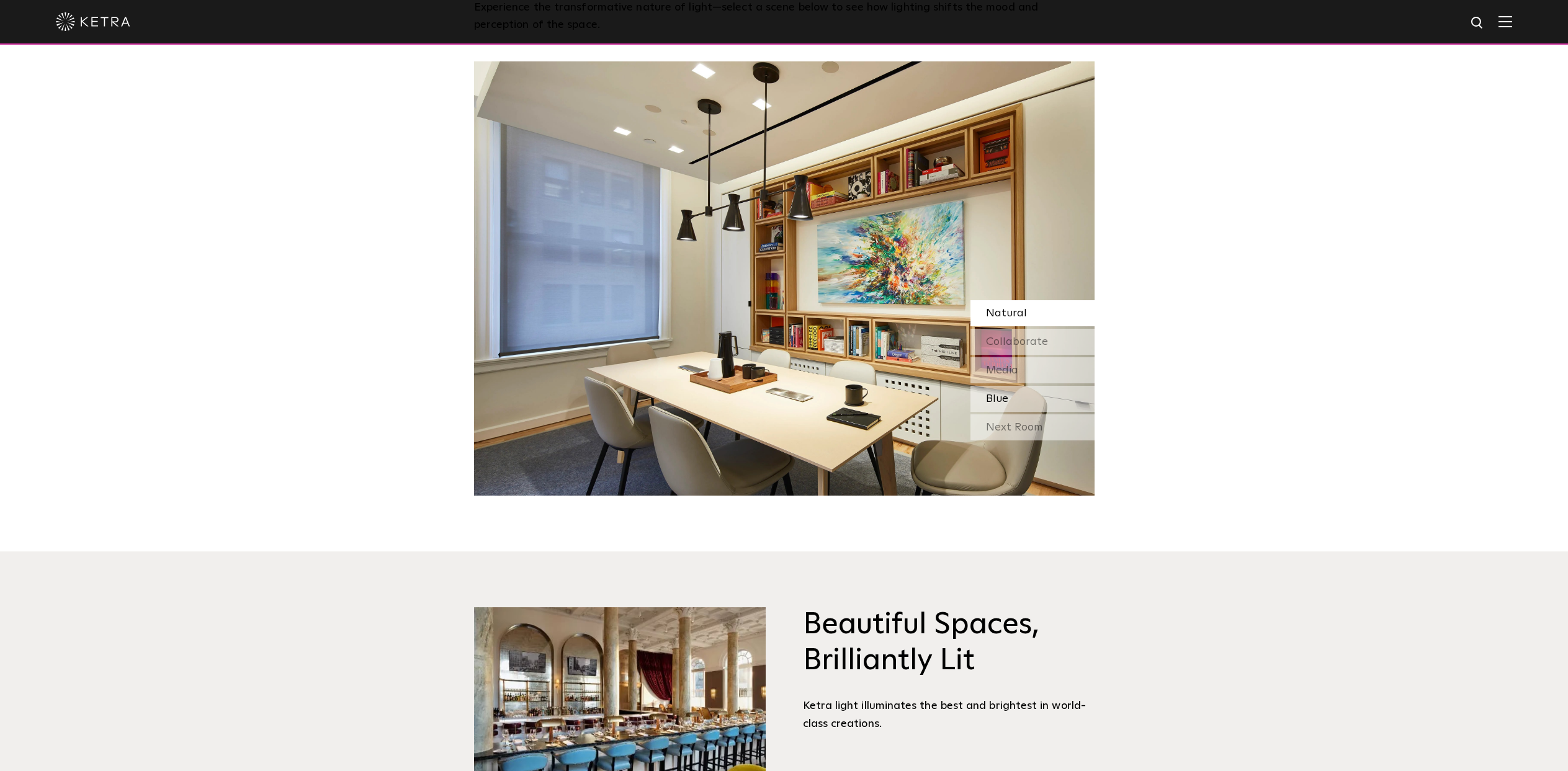
click at [1026, 395] on div "Blue" at bounding box center [1033, 399] width 124 height 26
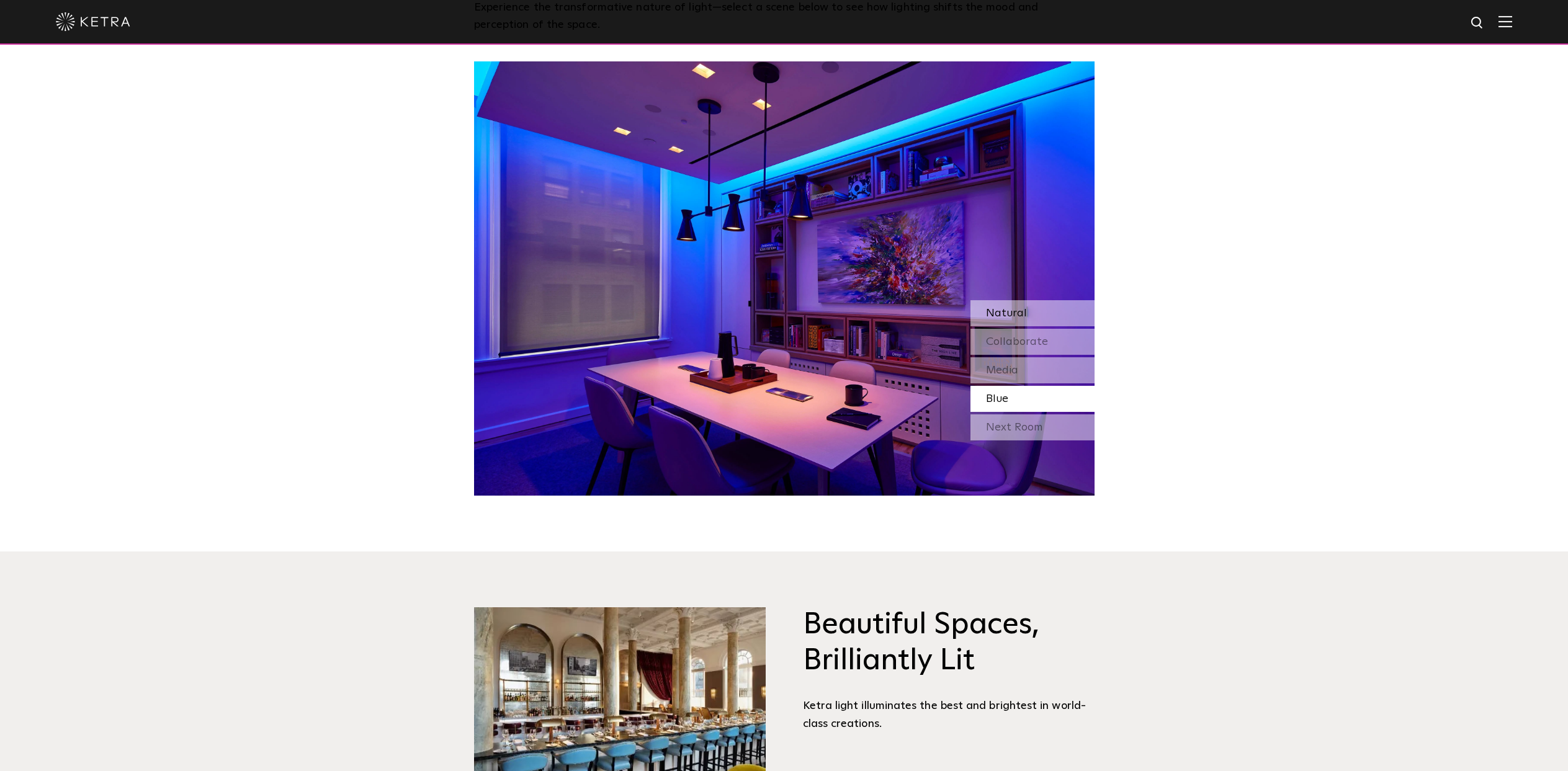
click at [1016, 306] on div "Natural" at bounding box center [1033, 312] width 124 height 26
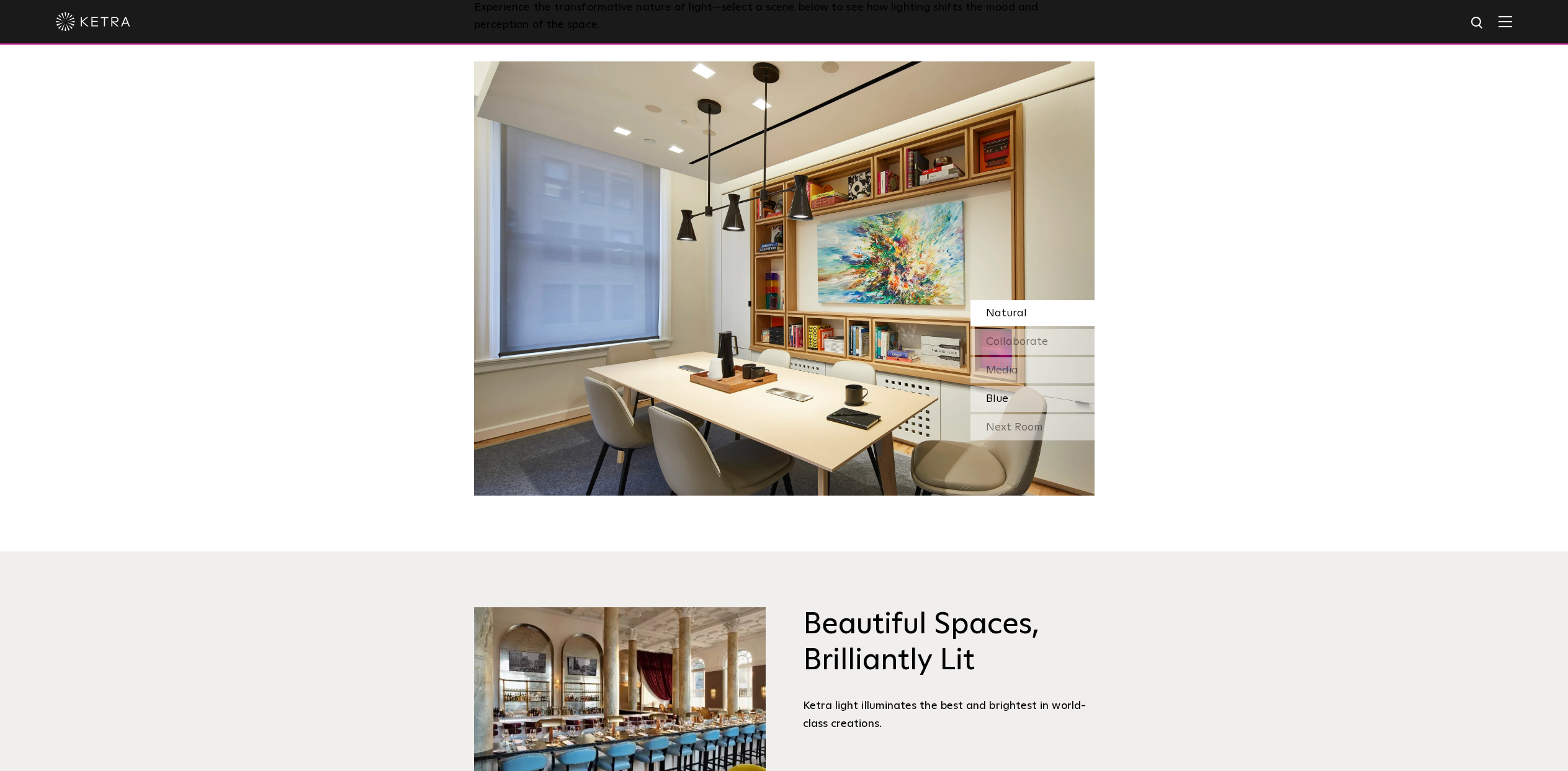
click at [1032, 396] on div "Blue" at bounding box center [1033, 399] width 124 height 26
